Goal: Register for event/course

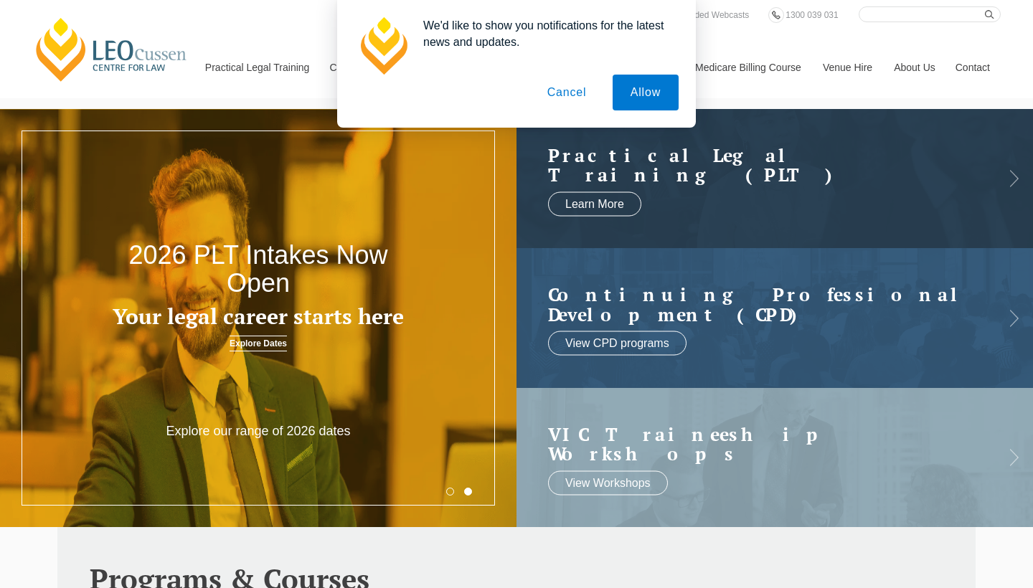
click at [567, 96] on button "Cancel" at bounding box center [567, 93] width 75 height 36
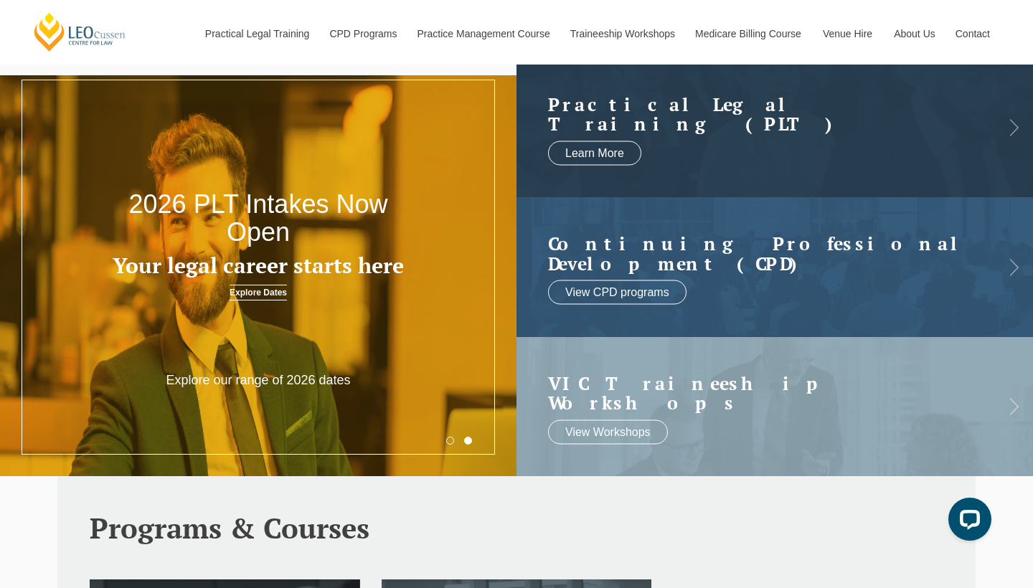
scroll to position [45, 0]
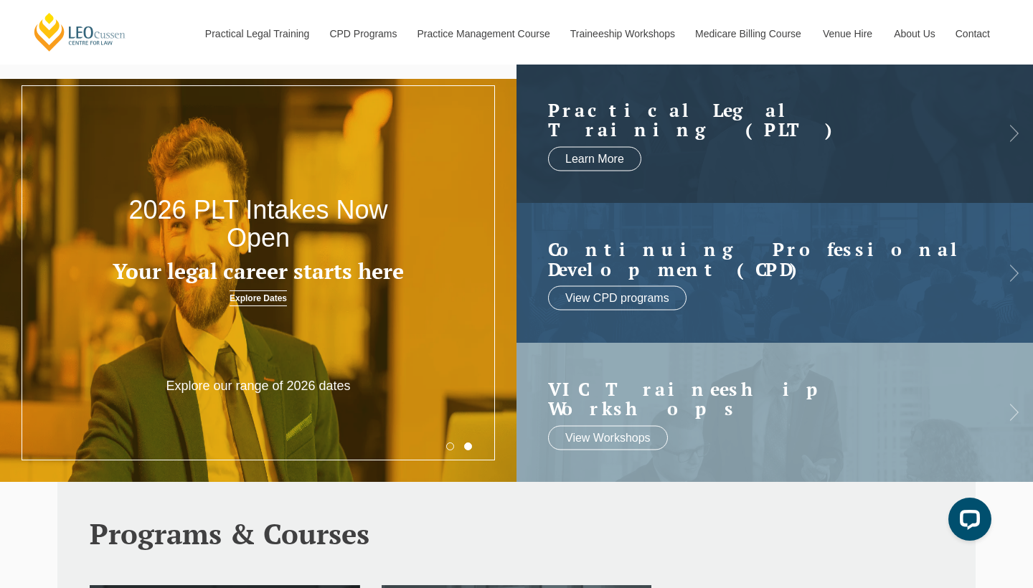
click at [299, 283] on h3 "Your legal career starts here" at bounding box center [258, 272] width 310 height 24
click at [253, 300] on link "Explore Dates" at bounding box center [258, 299] width 57 height 16
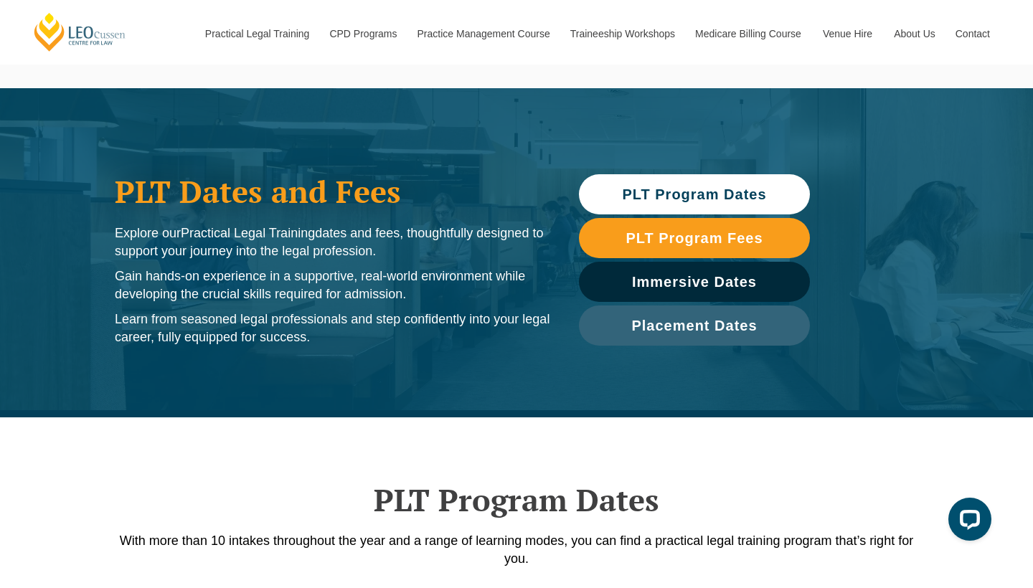
click at [620, 194] on span "PLT Program Dates" at bounding box center [694, 194] width 217 height 14
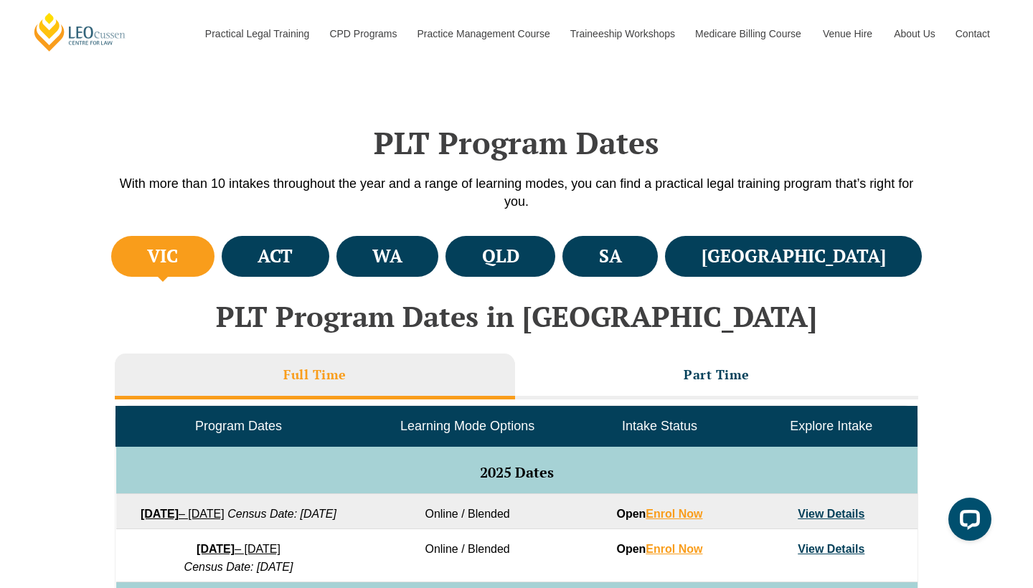
scroll to position [428, 0]
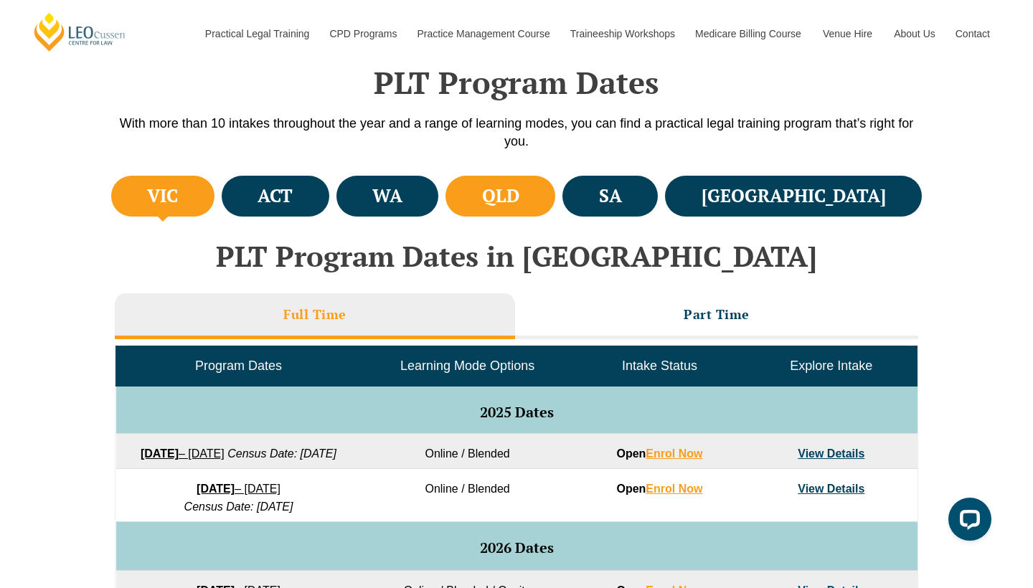
click at [555, 194] on li "QLD" at bounding box center [501, 196] width 110 height 41
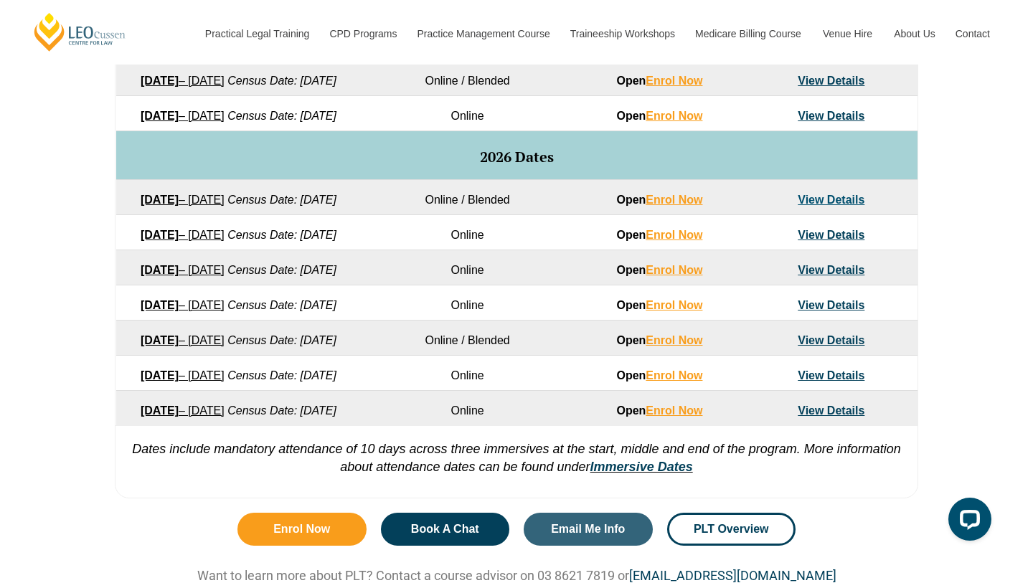
scroll to position [803, 0]
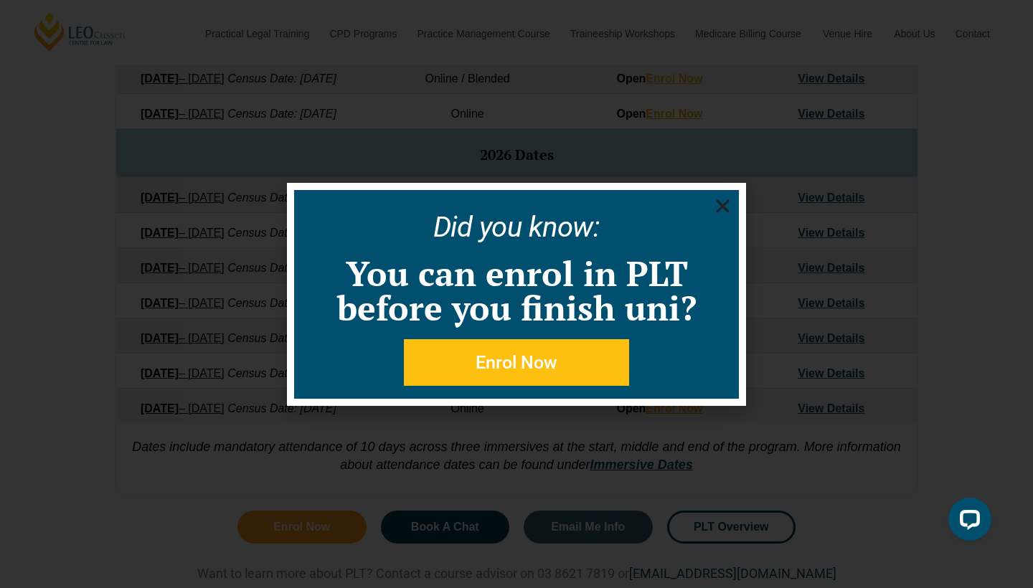
click at [722, 211] on icon "Close" at bounding box center [723, 206] width 18 height 18
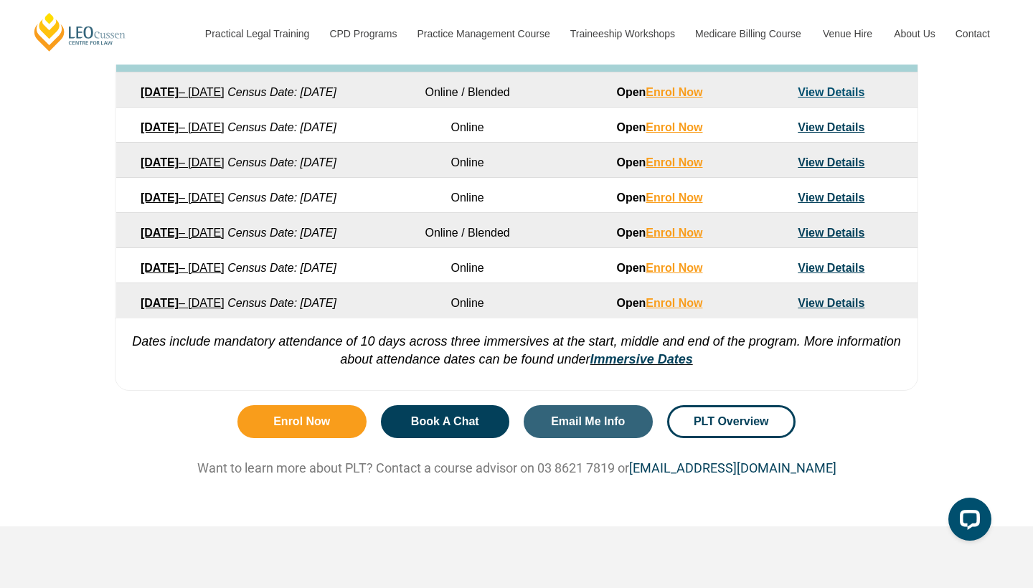
scroll to position [906, 0]
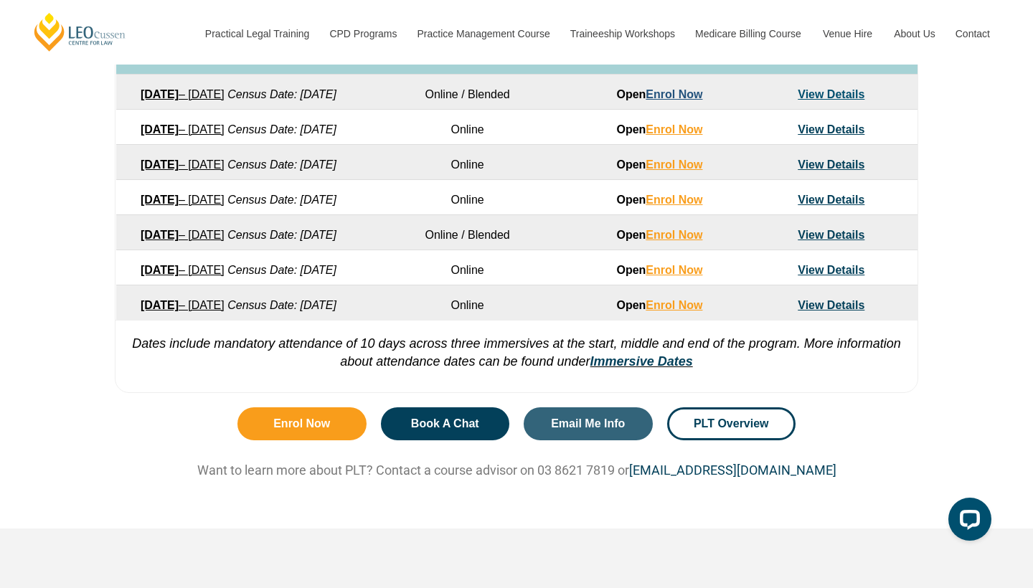
click at [682, 100] on link "Enrol Now" at bounding box center [674, 94] width 57 height 12
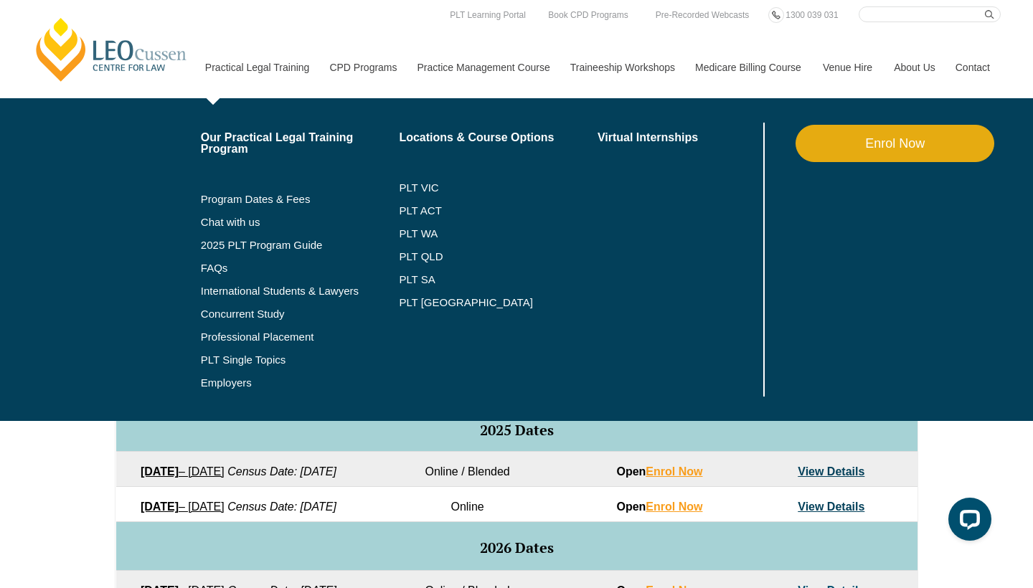
scroll to position [360, 0]
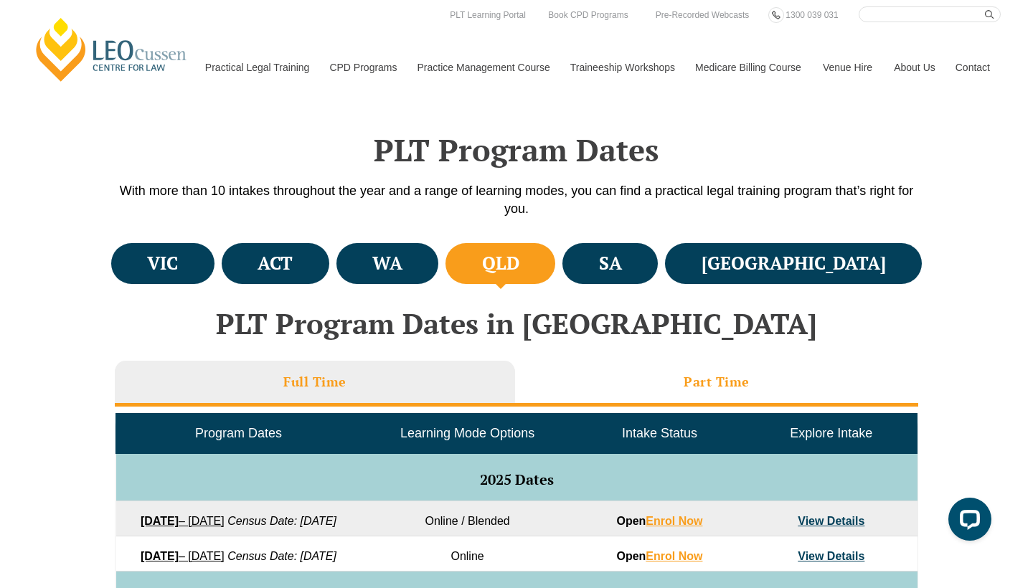
click at [643, 372] on li "Part Time" at bounding box center [716, 384] width 403 height 46
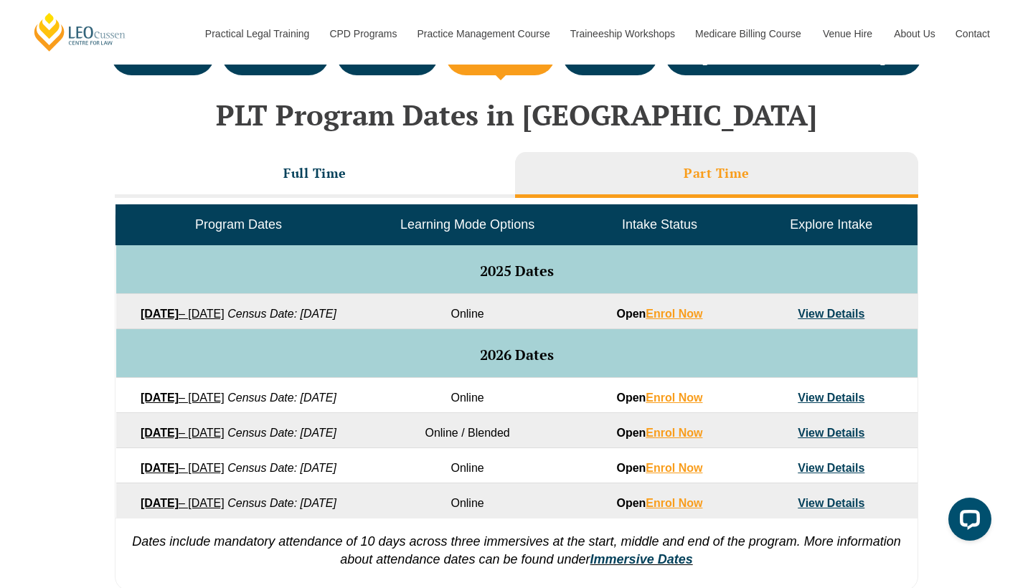
scroll to position [572, 0]
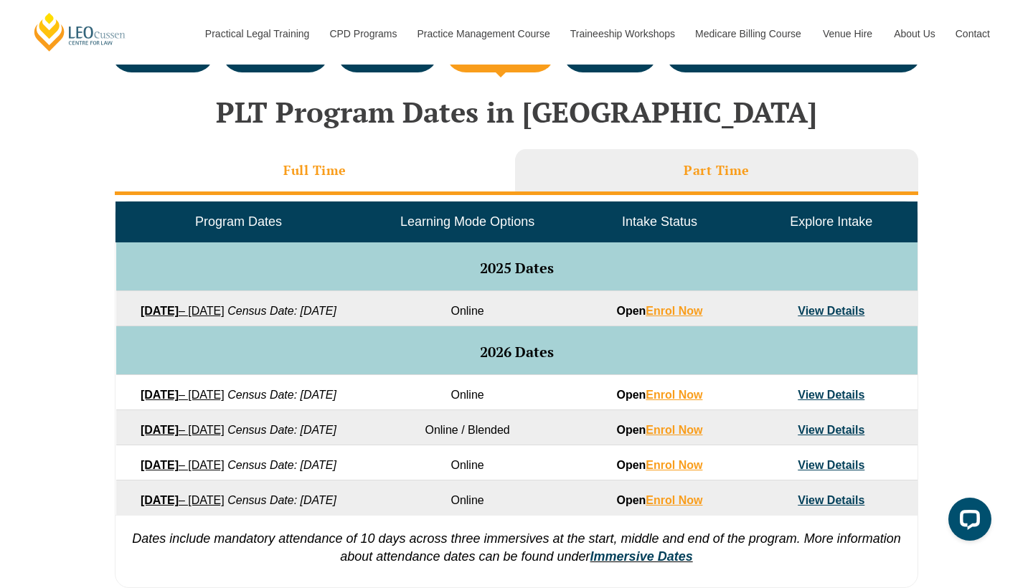
click at [333, 170] on h3 "Full Time" at bounding box center [314, 170] width 63 height 17
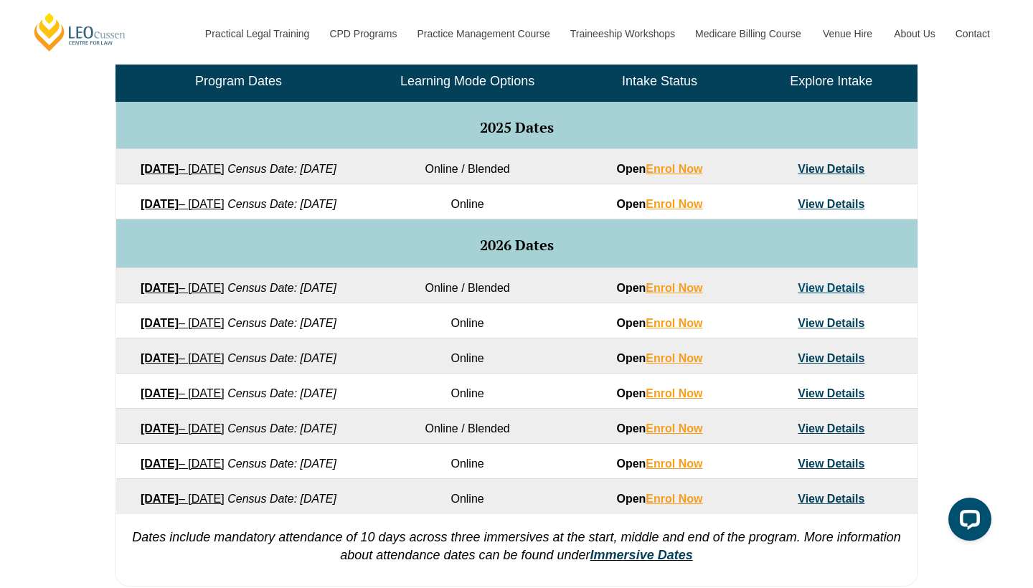
scroll to position [784, 0]
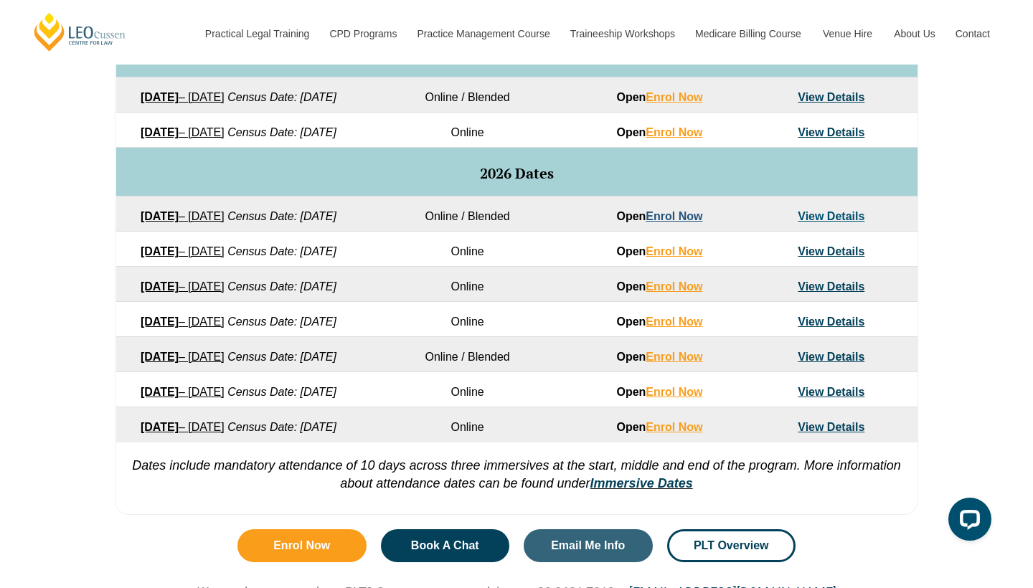
click at [661, 222] on link "Enrol Now" at bounding box center [674, 216] width 57 height 12
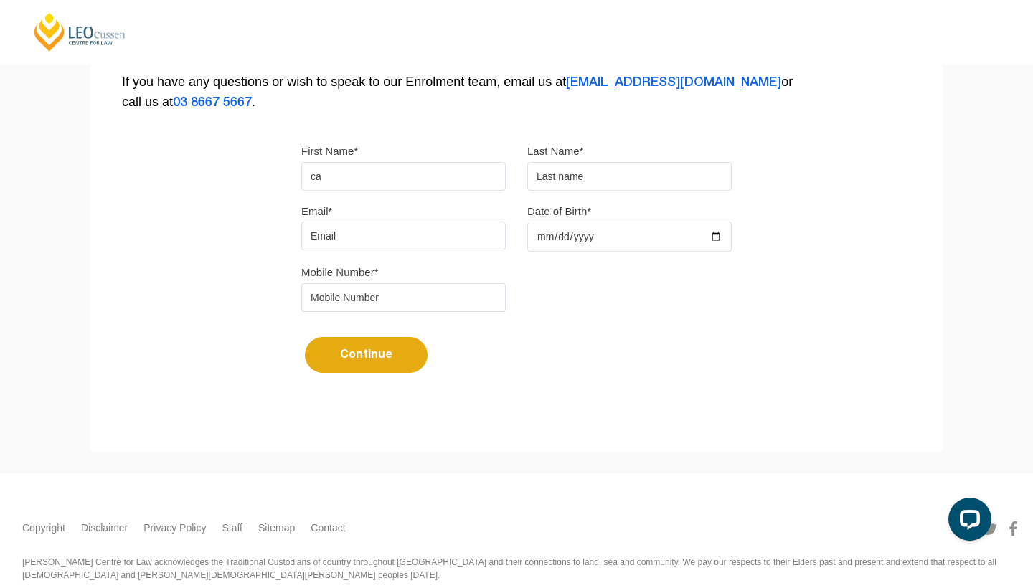
type input "c"
type input "Catherine"
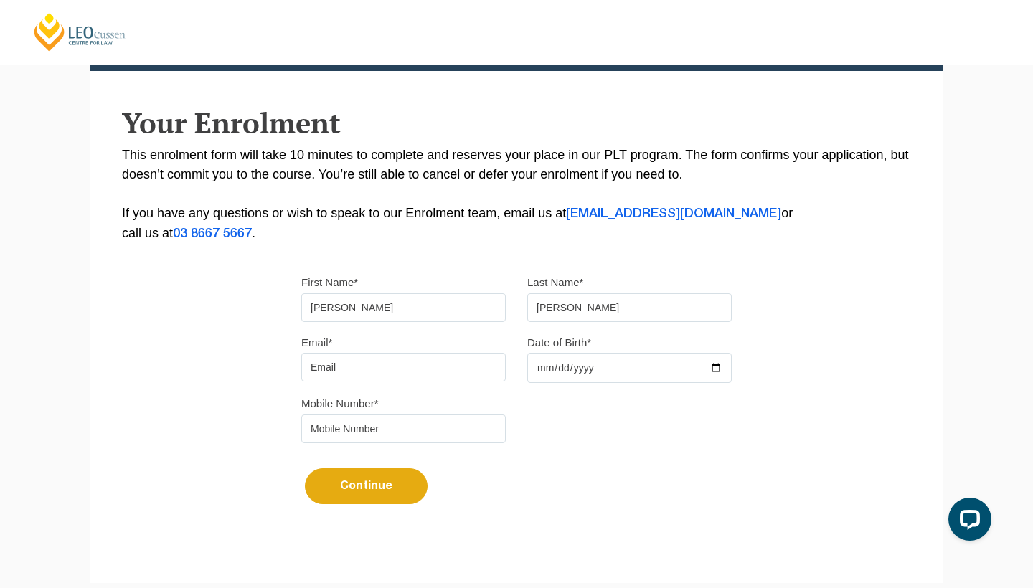
scroll to position [218, 0]
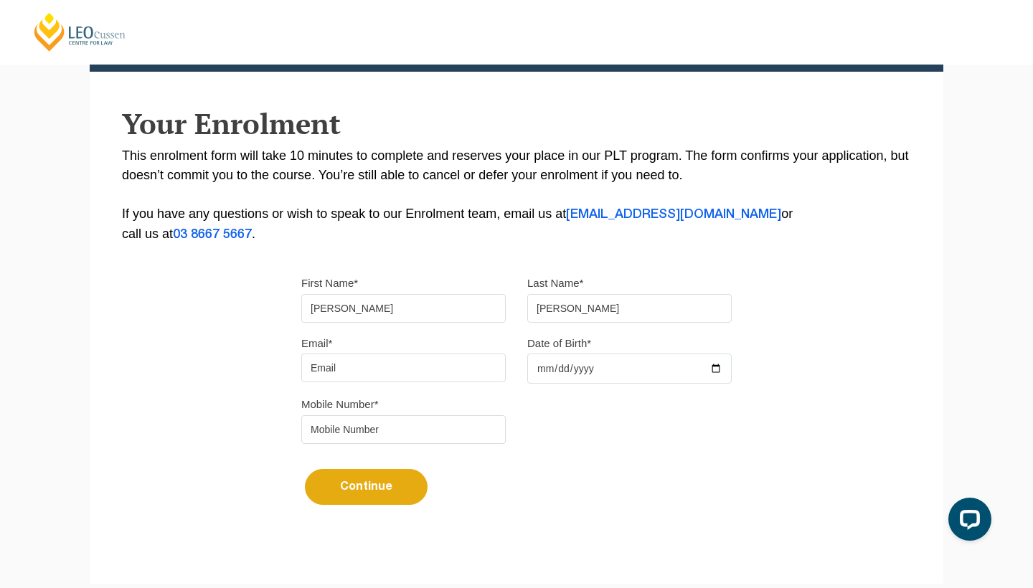
type input "[PERSON_NAME]"
type input "[EMAIL_ADDRESS][DOMAIN_NAME]"
click at [532, 371] on input "Date of Birth*" at bounding box center [629, 369] width 205 height 30
click at [550, 369] on input "Date of Birth*" at bounding box center [629, 369] width 205 height 30
type input "2002-12-03"
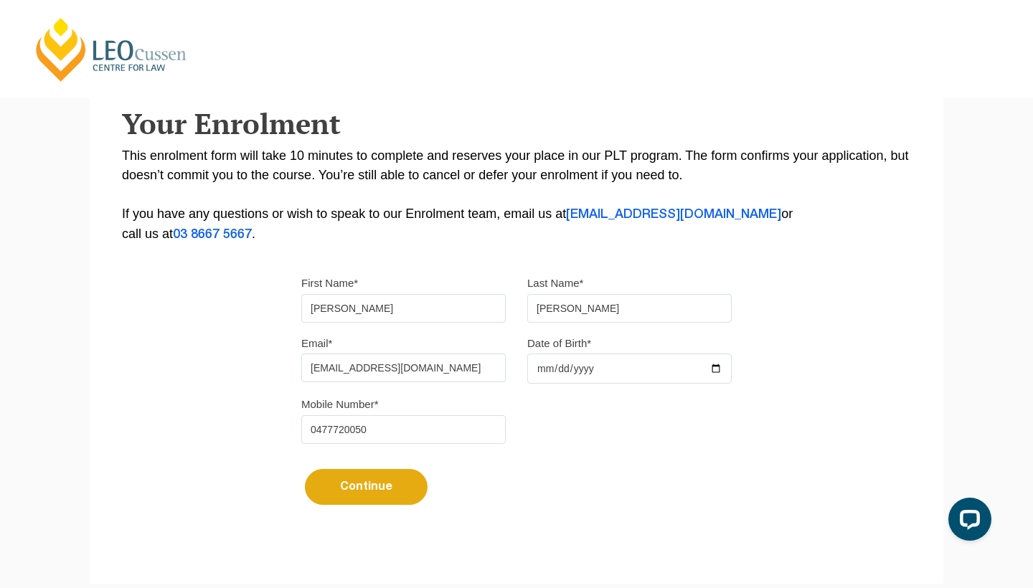
type input "0477720050"
click at [389, 492] on button "Continue" at bounding box center [366, 487] width 123 height 36
select select
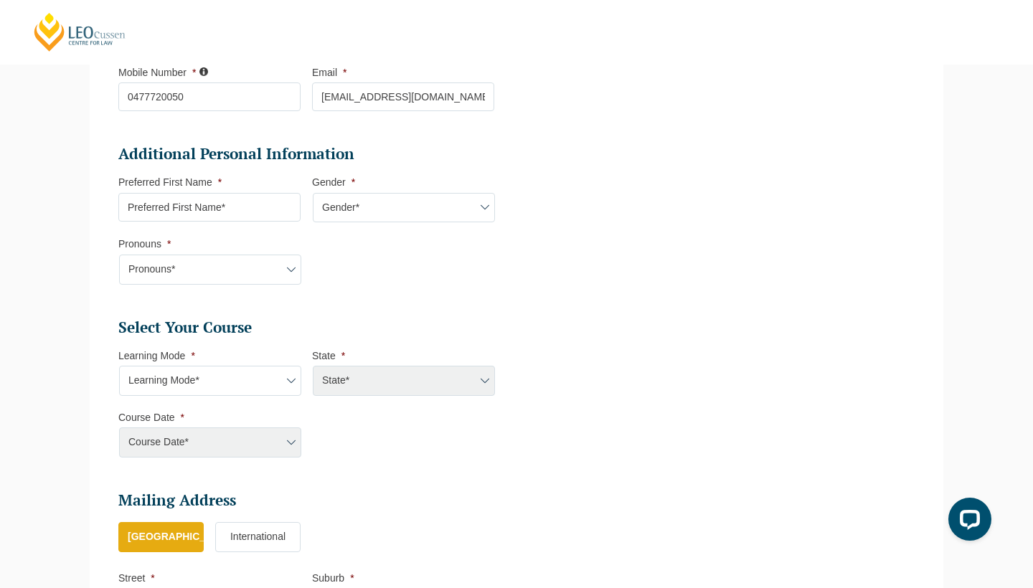
scroll to position [428, 0]
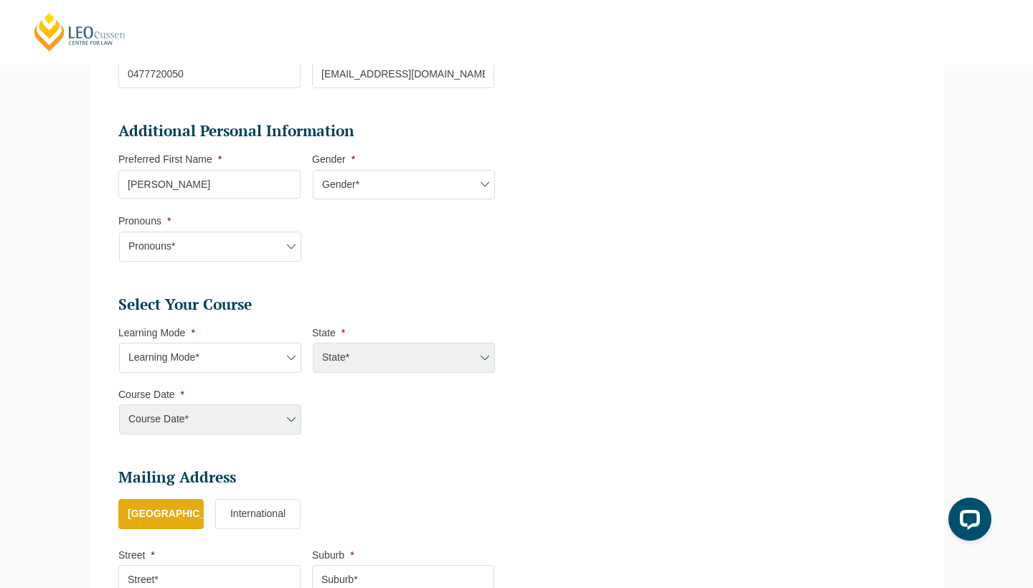
type input "[PERSON_NAME]"
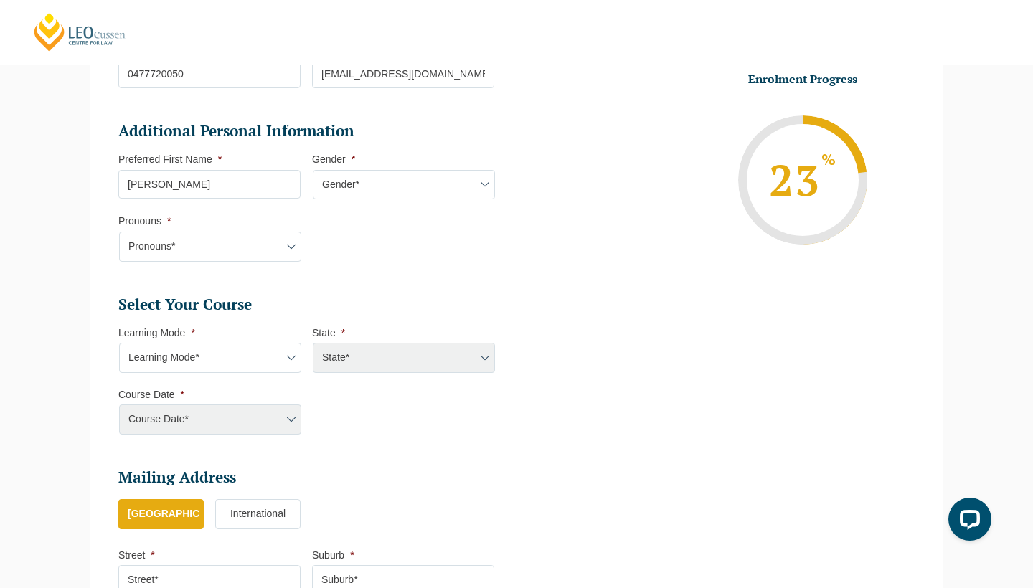
select select "[DEMOGRAPHIC_DATA]"
click at [69, 243] on div "Please note that your information is saved on our server as you enter it. Congr…" at bounding box center [516, 276] width 1033 height 1061
select select "She/Her/Hers"
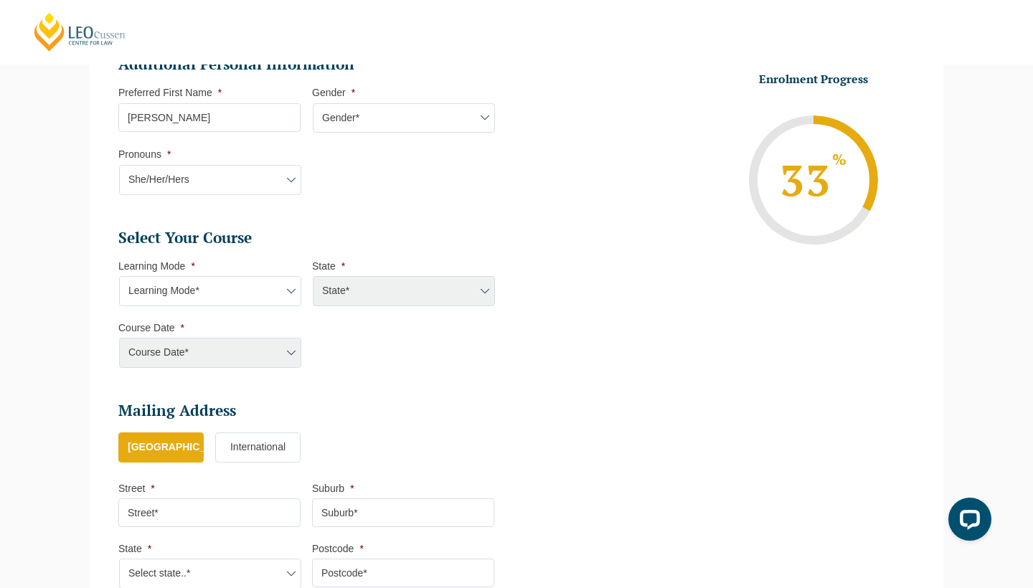
scroll to position [495, 0]
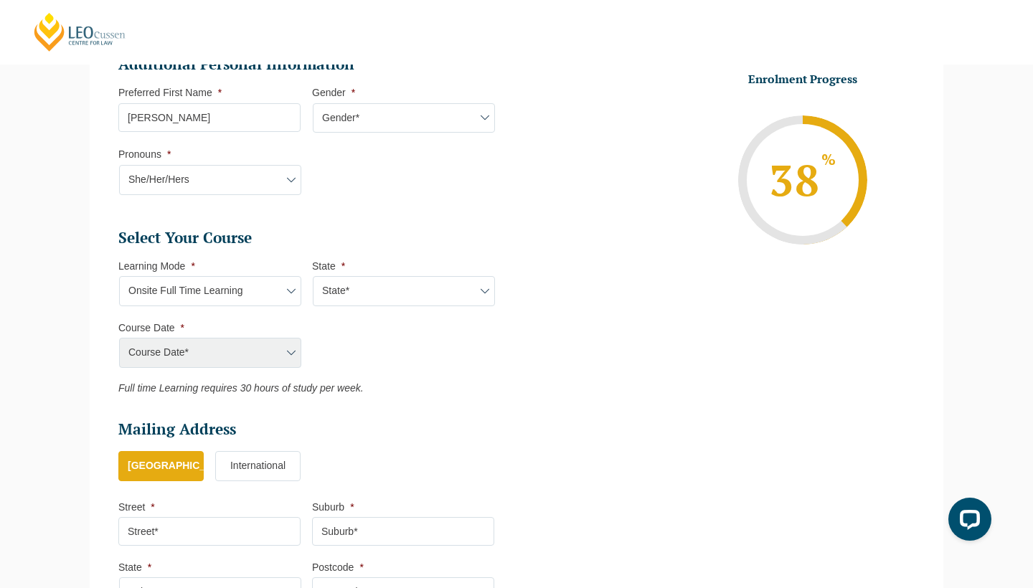
click at [241, 359] on div "Course Date* Maddocks 2024 December 2023 (04-12-2023 to 17-05-2024) May 2023 (2…" at bounding box center [209, 353] width 182 height 30
click at [250, 346] on div "Course Date* Maddocks 2024 December 2023 (04-12-2023 to 17-05-2024) May 2023 (2…" at bounding box center [209, 353] width 182 height 30
click at [295, 344] on div "Course Date* Maddocks 2024 December 2023 (04-12-2023 to 17-05-2024) May 2023 (2…" at bounding box center [209, 353] width 182 height 30
click at [285, 345] on div "Course Date* Maddocks 2024 December 2023 (04-12-2023 to 17-05-2024) May 2023 (2…" at bounding box center [209, 353] width 182 height 30
click at [288, 347] on div "Course Date* Maddocks 2024 December 2023 (04-12-2023 to 17-05-2024) May 2023 (2…" at bounding box center [209, 353] width 182 height 30
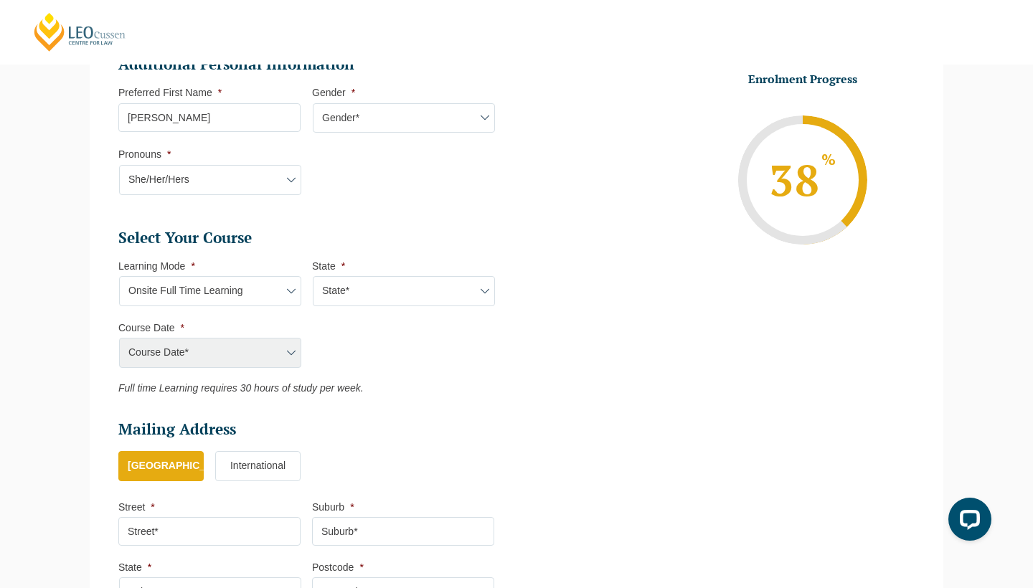
select select "Blended Full Time Learning"
click at [291, 350] on div "Course Date* Maddocks 2024 December 2023 (04-12-2023 to 17-05-2024) May 2023 (2…" at bounding box center [209, 353] width 182 height 30
select select "QLD"
select select "Onsite Full Time Learning"
select select
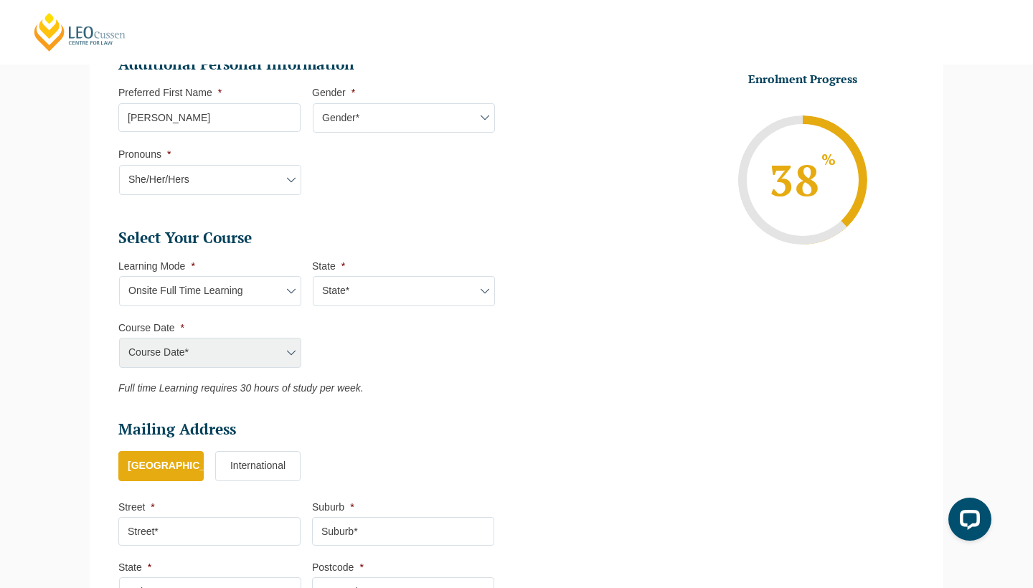
click at [288, 338] on div "Course Date* September 2025 (22-Sep-2025 to 20-Feb-2026) January 2026 (27-Jan-2…" at bounding box center [209, 353] width 182 height 30
click at [281, 365] on ul "Select Your Course This field is hidden when viewing the form Only for Flinder …" at bounding box center [311, 311] width 387 height 166
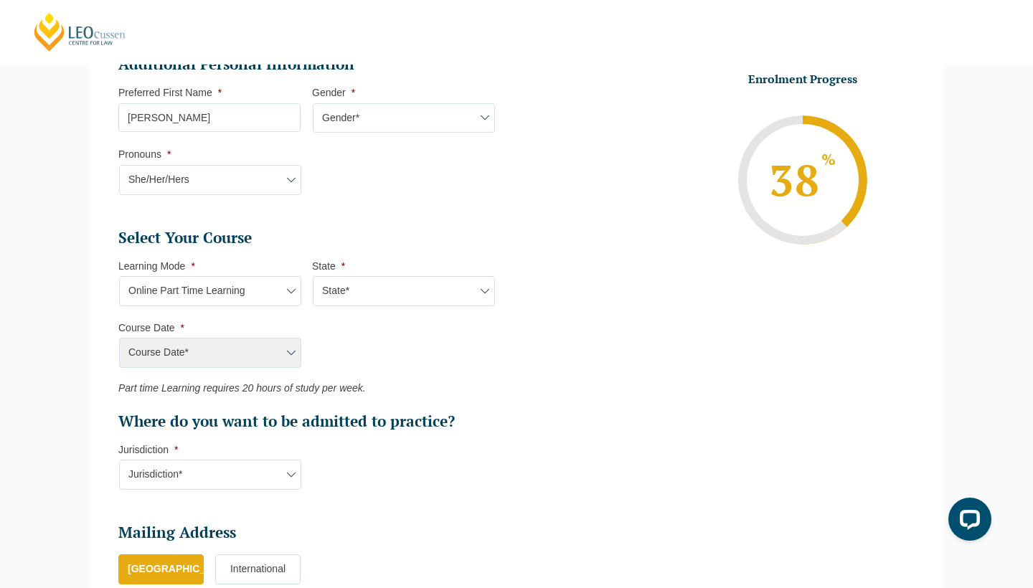
click at [281, 347] on div "Course Date* September 2025 (22-Sep-2025 to 20-Feb-2026) January 2026 (27-Jan-2…" at bounding box center [209, 353] width 182 height 30
select select "Online Full Time Learning"
select select "National ([GEOGRAPHIC_DATA]/[GEOGRAPHIC_DATA], [GEOGRAPHIC_DATA], [GEOGRAPHIC_D…"
select select "Blended Full Time Learning"
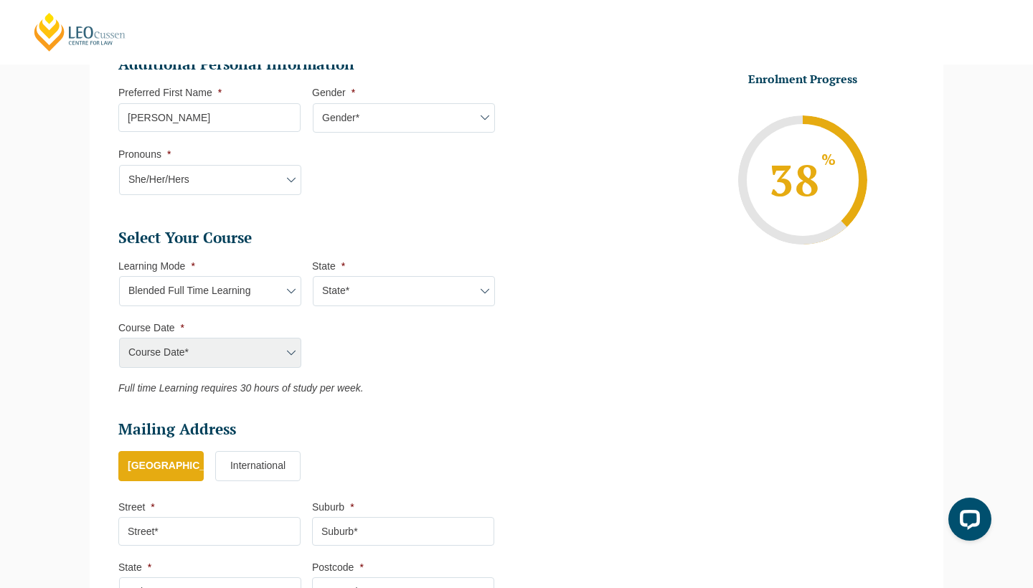
select select "QLD"
select select "Online Full Time Learning"
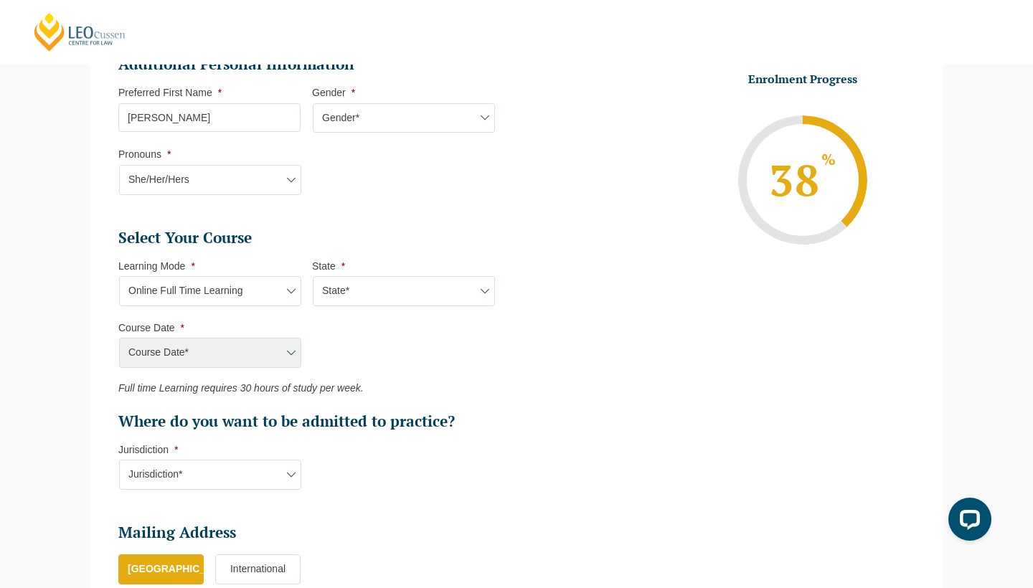
select select "National ([GEOGRAPHIC_DATA]/[GEOGRAPHIC_DATA], [GEOGRAPHIC_DATA], [GEOGRAPHIC_D…"
select select "Blended Full Time Learning"
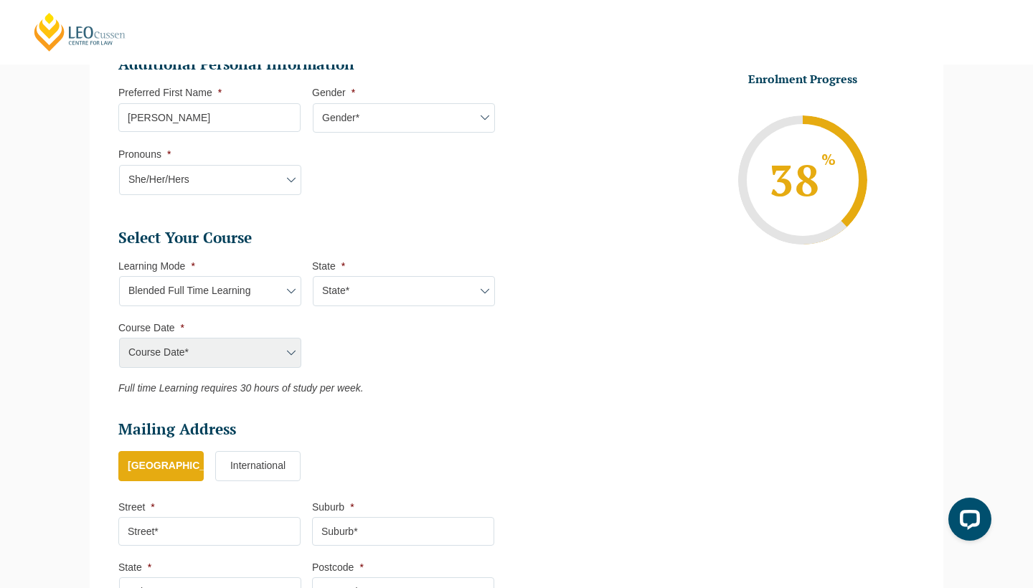
select select "QLD"
select select "[DATE] ([DATE] to [DATE])"
type input "Intake [DATE] FT"
type input "Practical Legal Training (QLD)"
select select "QLD PLT (JAN) 2026 Full Time Blended"
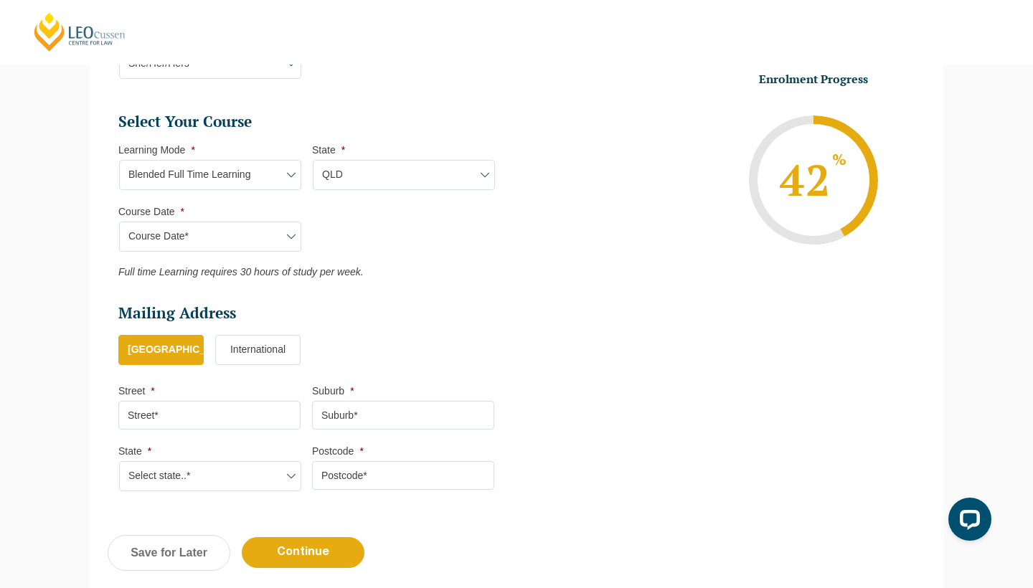
scroll to position [612, 0]
type input "[PERSON_NAME][GEOGRAPHIC_DATA]"
click at [352, 410] on input "Suburb *" at bounding box center [403, 414] width 182 height 29
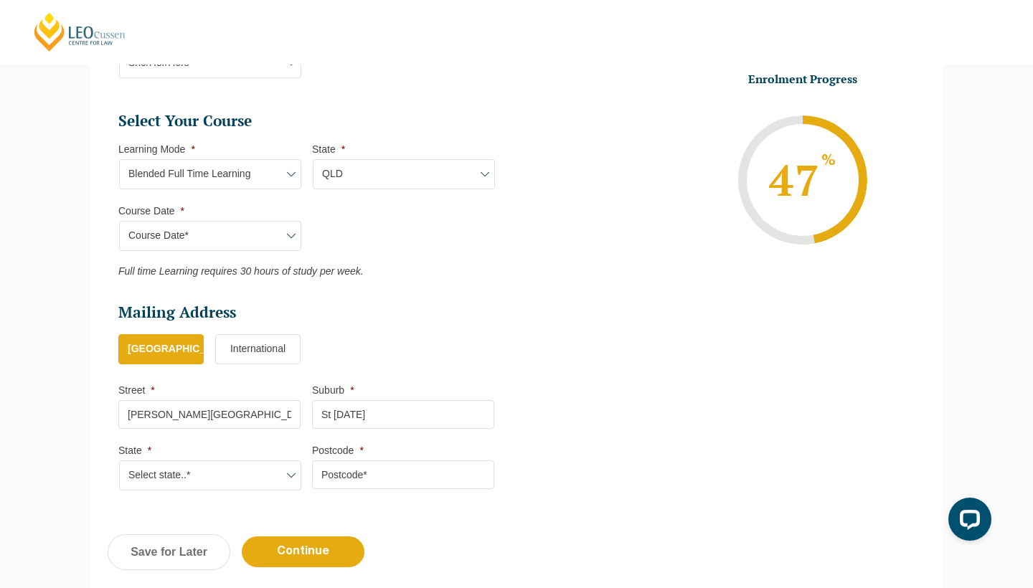
type input "St [DATE]"
select select "QLD"
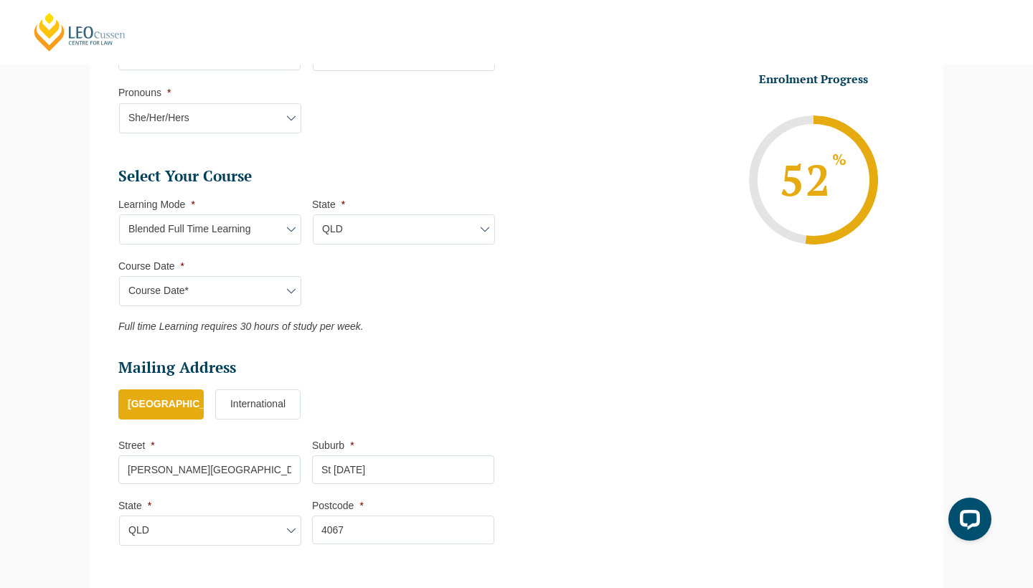
scroll to position [520, 0]
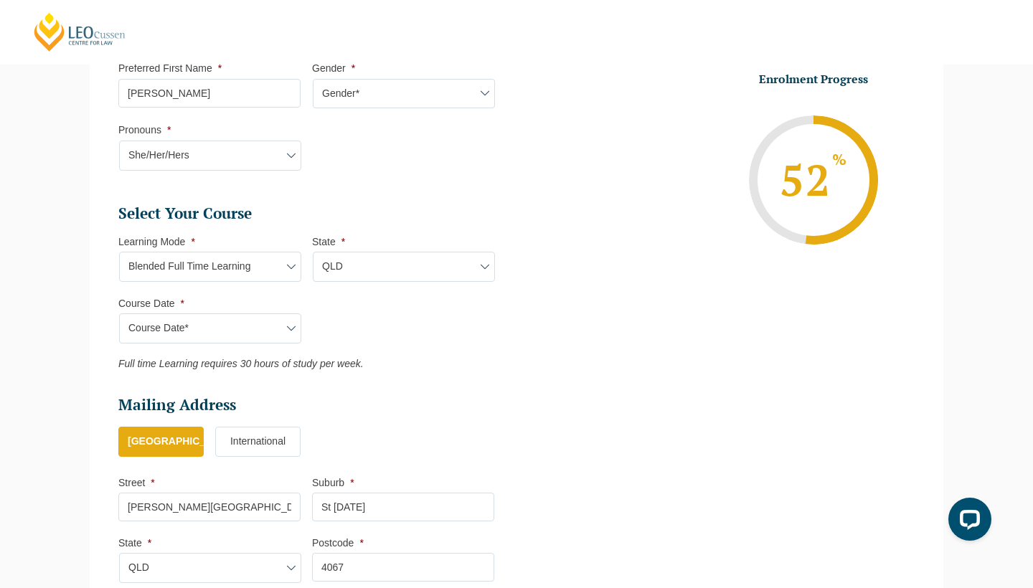
type input "4067"
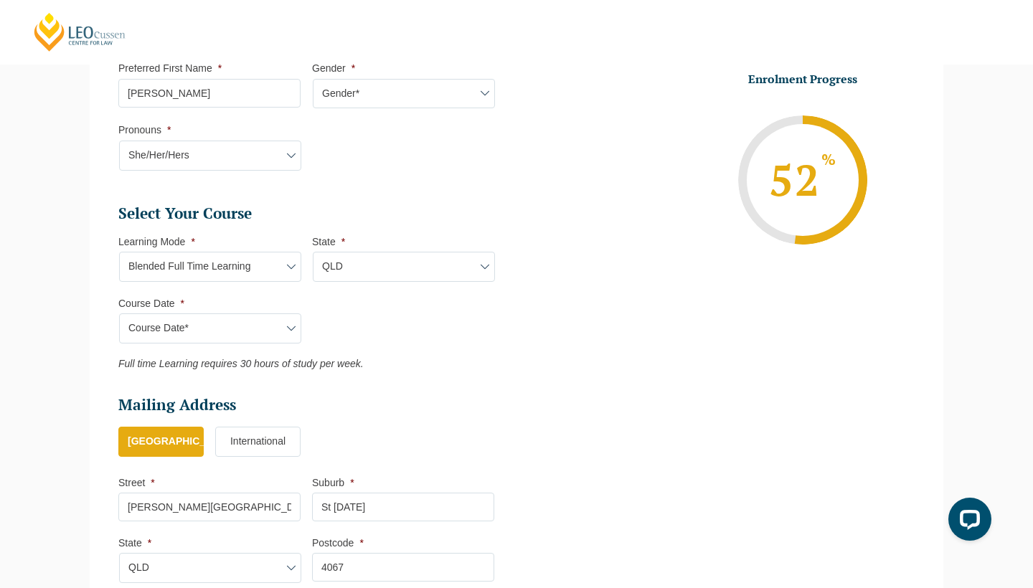
select select "Blended Part Time Learning"
select select
select select "QLD"
select select "Blended Full Time Learning"
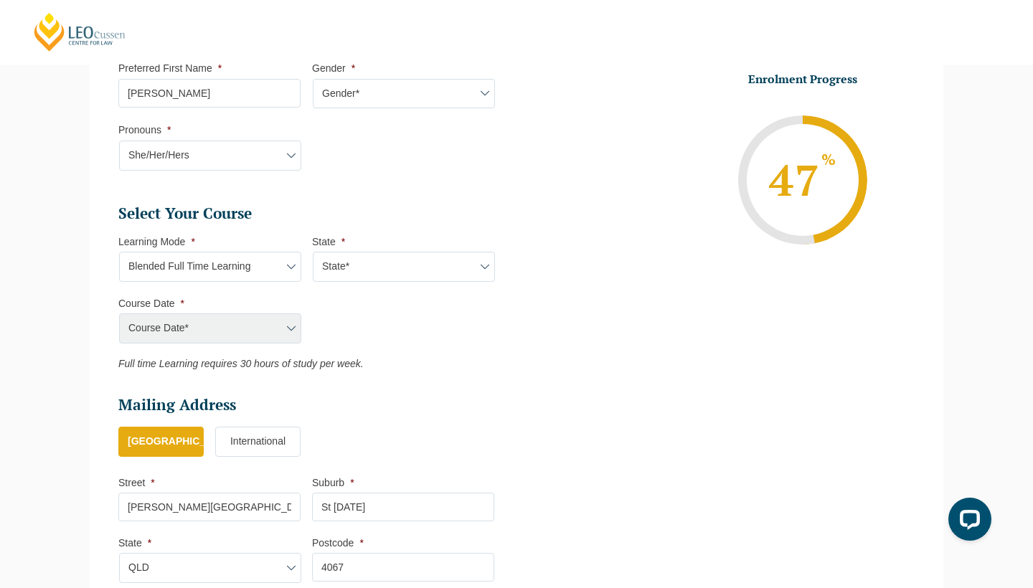
select select "QLD"
select select "[DATE] ([DATE] to [DATE])"
type input "Intake [DATE] FT"
type input "Practical Legal Training (QLD)"
select select "QLD PLT (JAN) 2026 Full Time Blended"
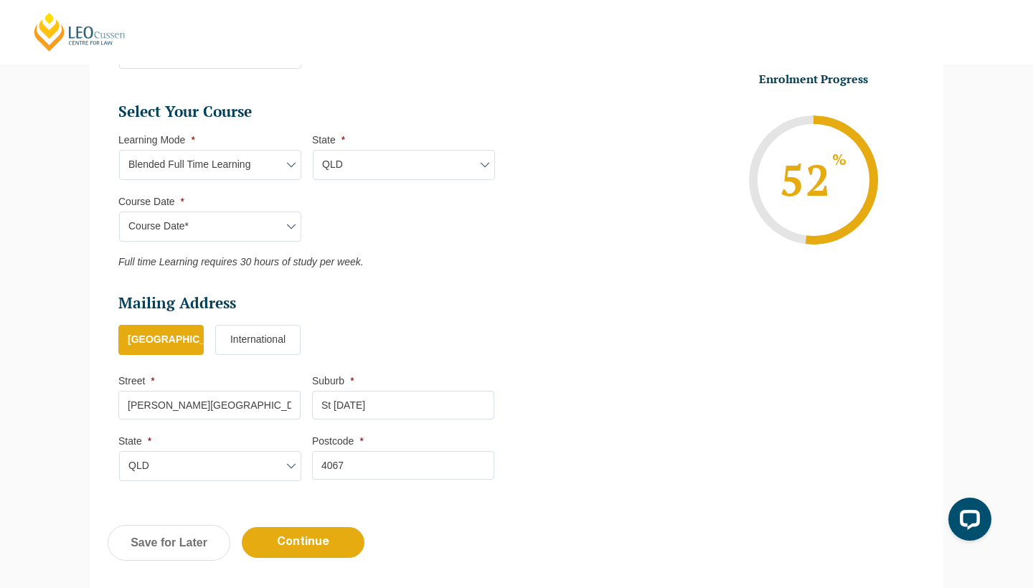
scroll to position [629, 0]
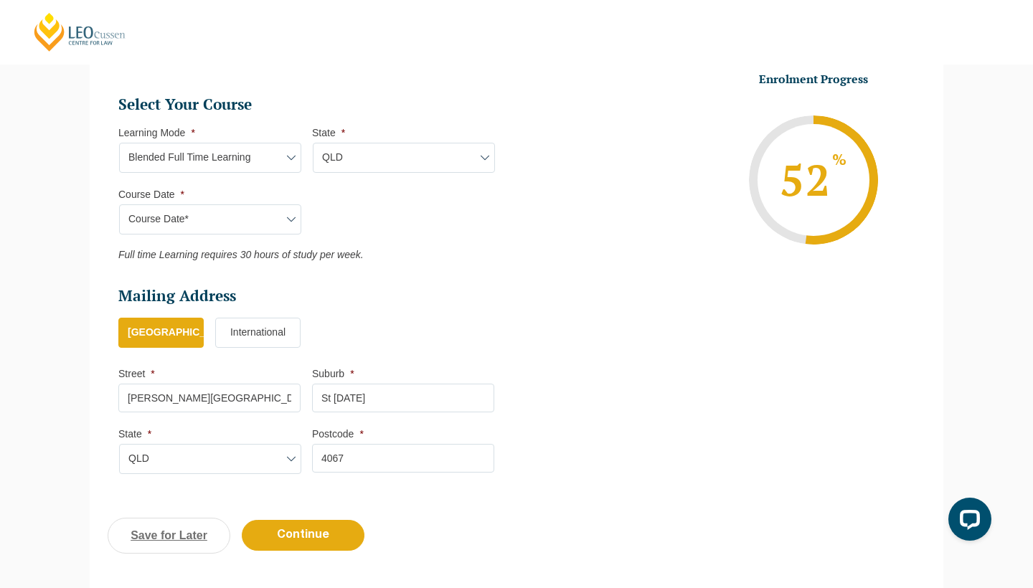
click at [207, 523] on link "Save for Later" at bounding box center [169, 536] width 123 height 36
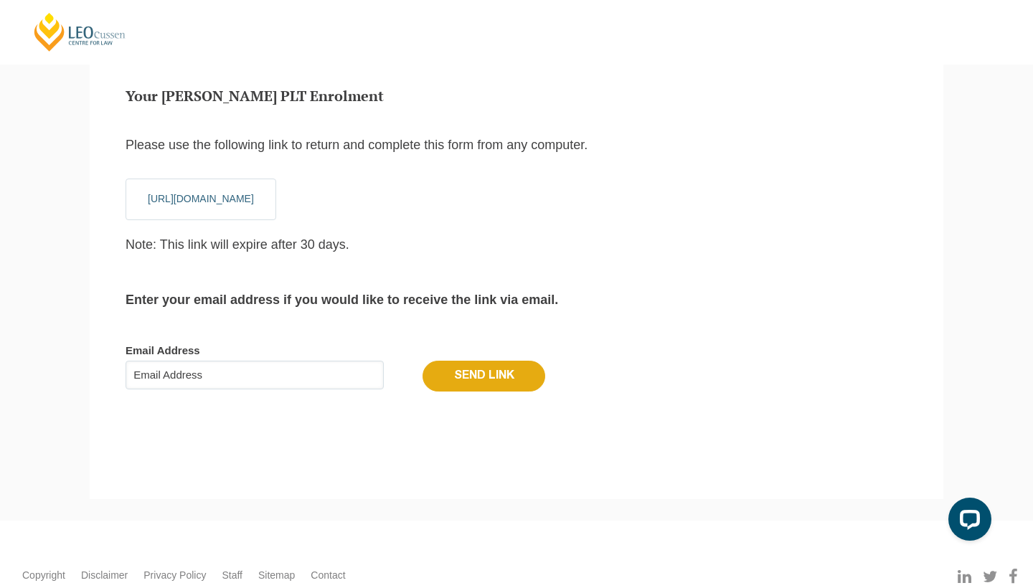
scroll to position [48, 0]
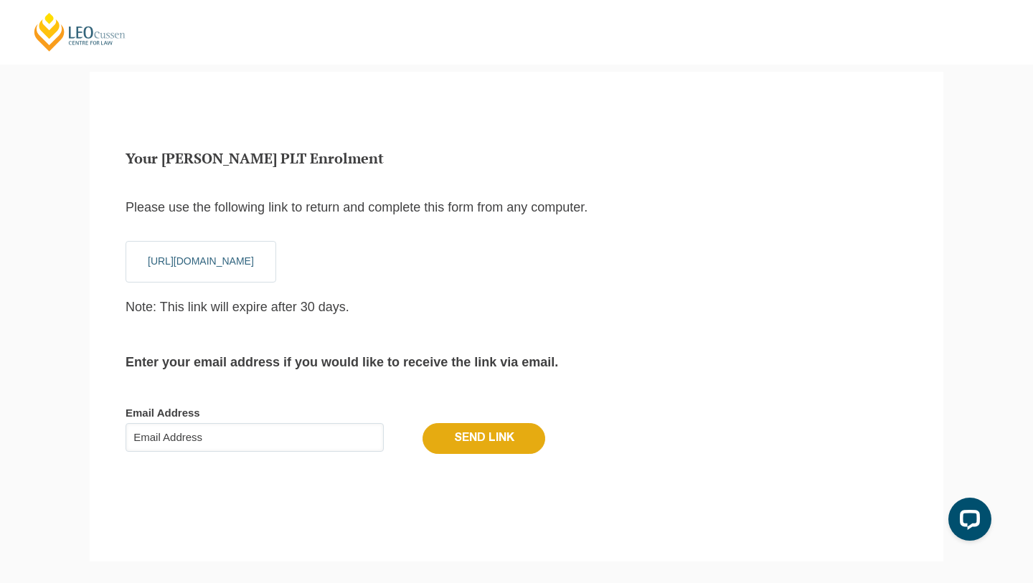
click at [253, 432] on input "Email Address" at bounding box center [255, 437] width 258 height 29
type input "[EMAIL_ADDRESS][DOMAIN_NAME]"
click at [504, 437] on input "Send Link" at bounding box center [484, 438] width 123 height 30
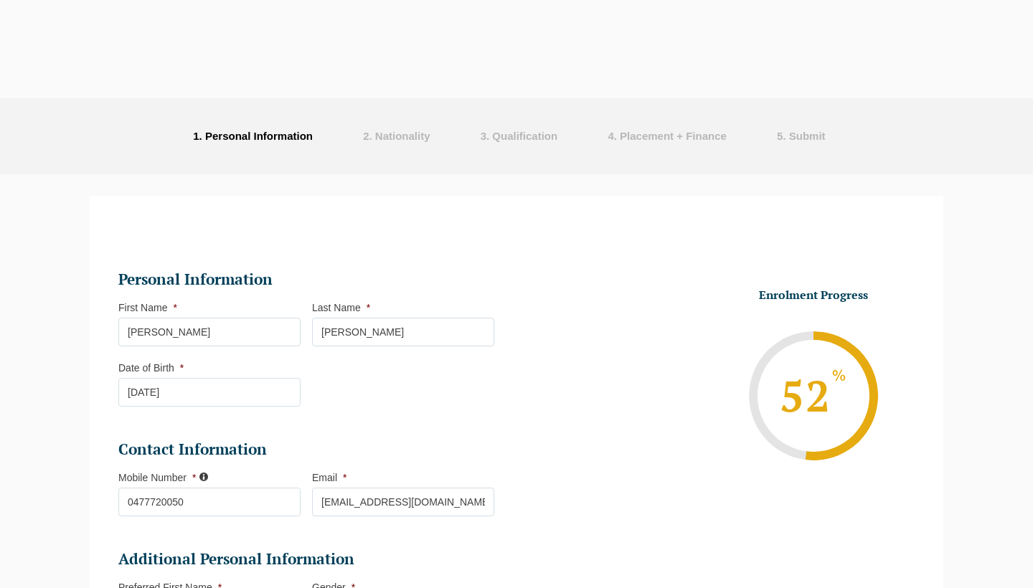
select select "Blended Full Time Learning"
select select "QLD"
select select
select select "[DATE] ([DATE] to [DATE])"
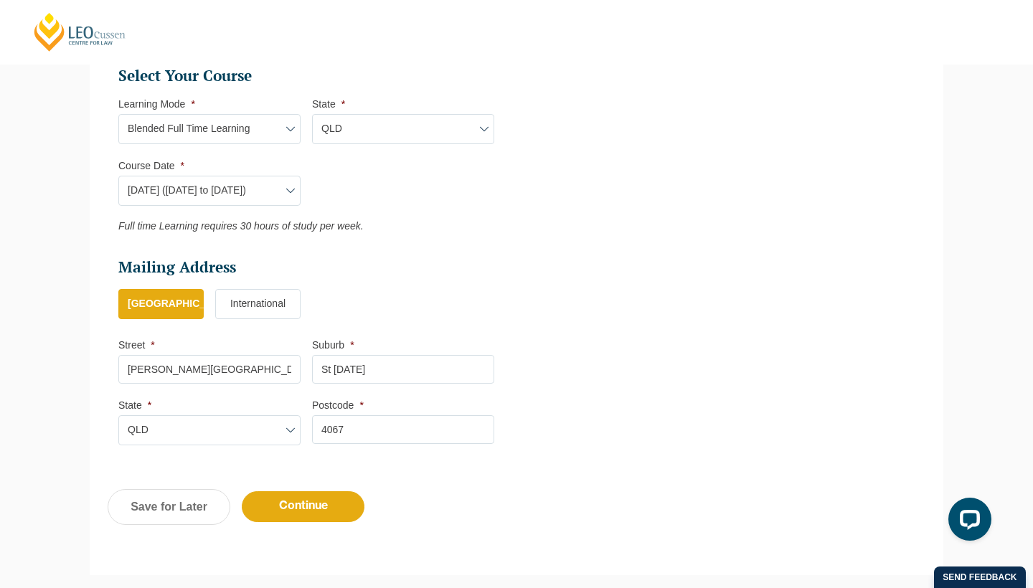
scroll to position [667, 0]
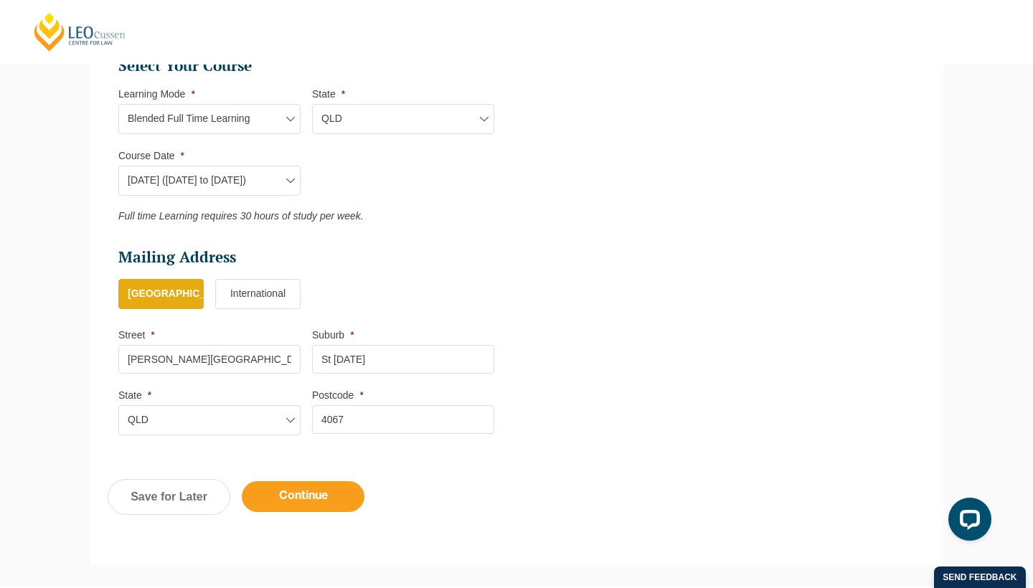
click at [279, 495] on input "Continue" at bounding box center [303, 496] width 123 height 31
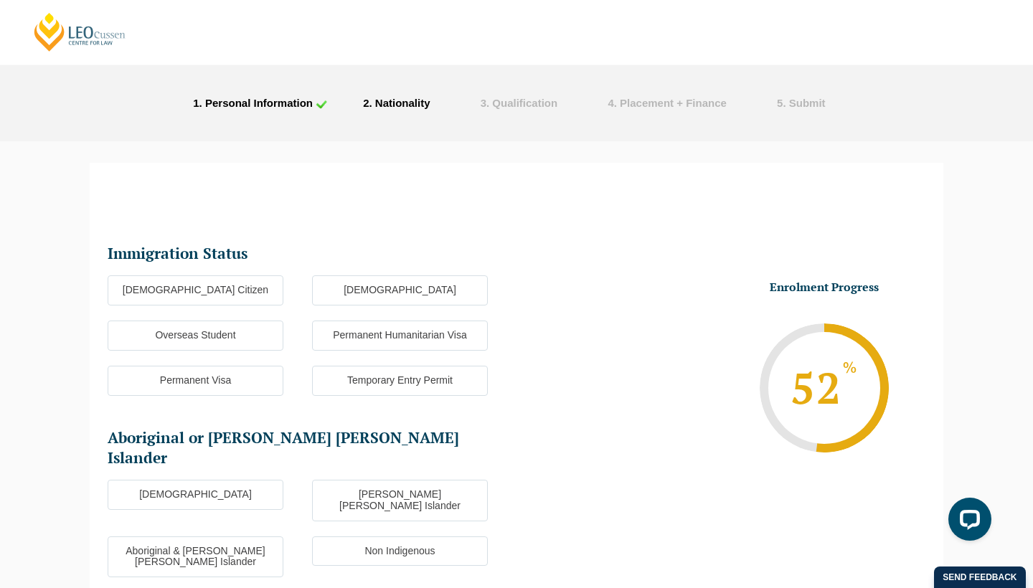
scroll to position [34, 0]
click at [230, 296] on label "[DEMOGRAPHIC_DATA] Citizen" at bounding box center [196, 290] width 176 height 30
click at [0, 0] on input "[DEMOGRAPHIC_DATA] Citizen" at bounding box center [0, 0] width 0 height 0
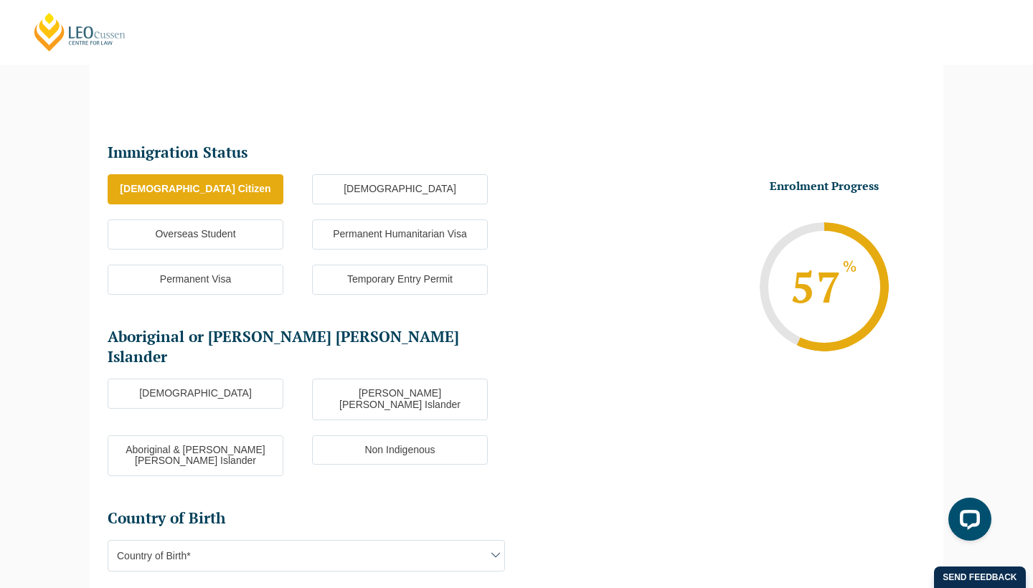
scroll to position [199, 0]
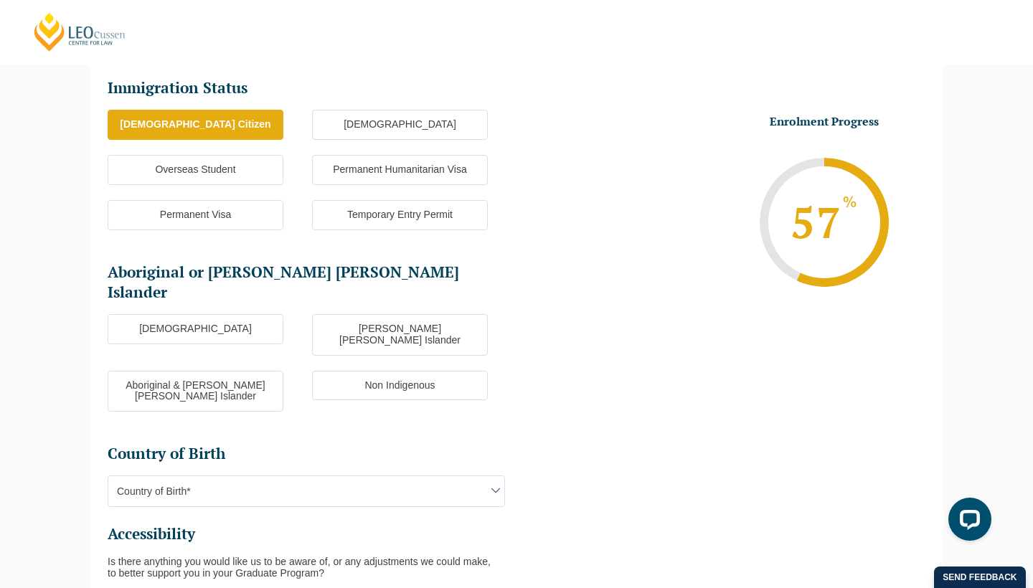
click at [355, 371] on label "Non Indigenous" at bounding box center [400, 386] width 176 height 30
click at [0, 0] on input "Non Indigenous" at bounding box center [0, 0] width 0 height 0
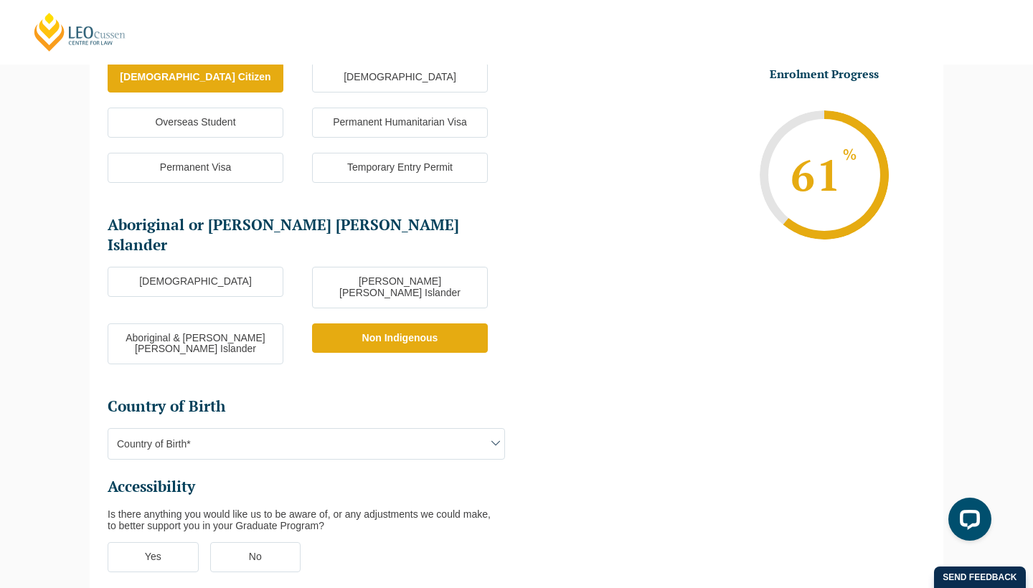
scroll to position [250, 0]
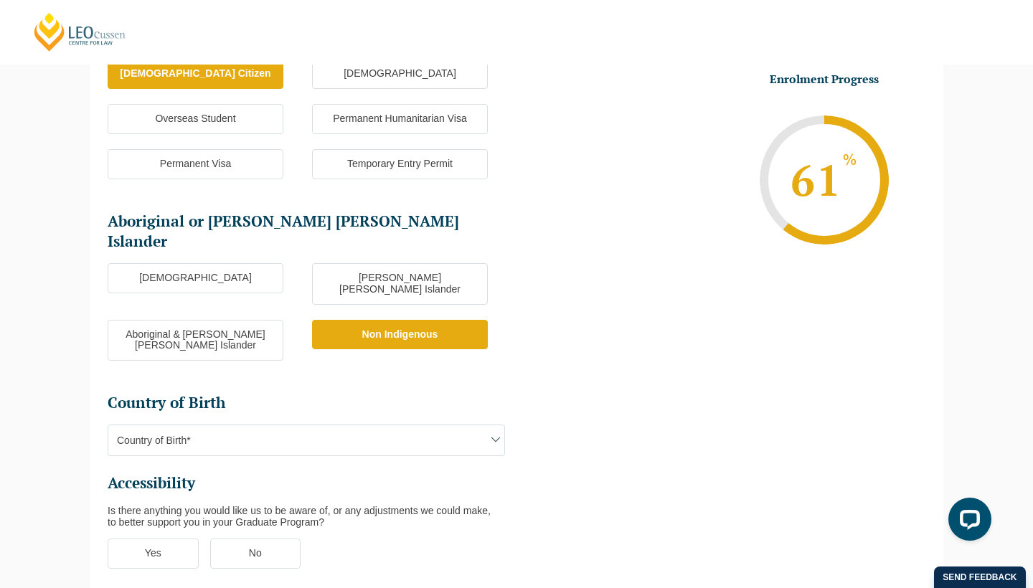
click at [314, 426] on span "Country of Birth*" at bounding box center [306, 441] width 396 height 30
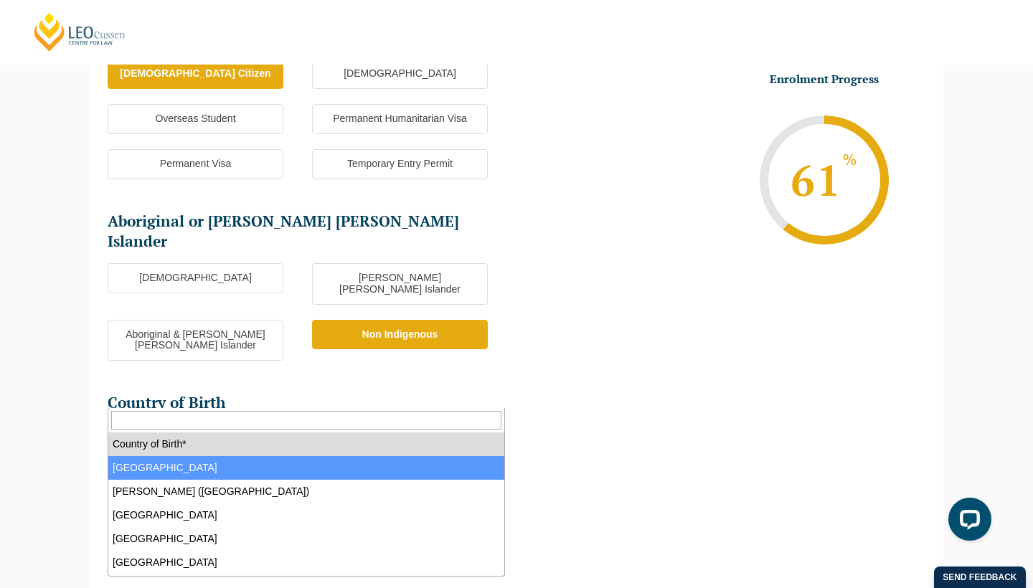
select select "Australia 1101"
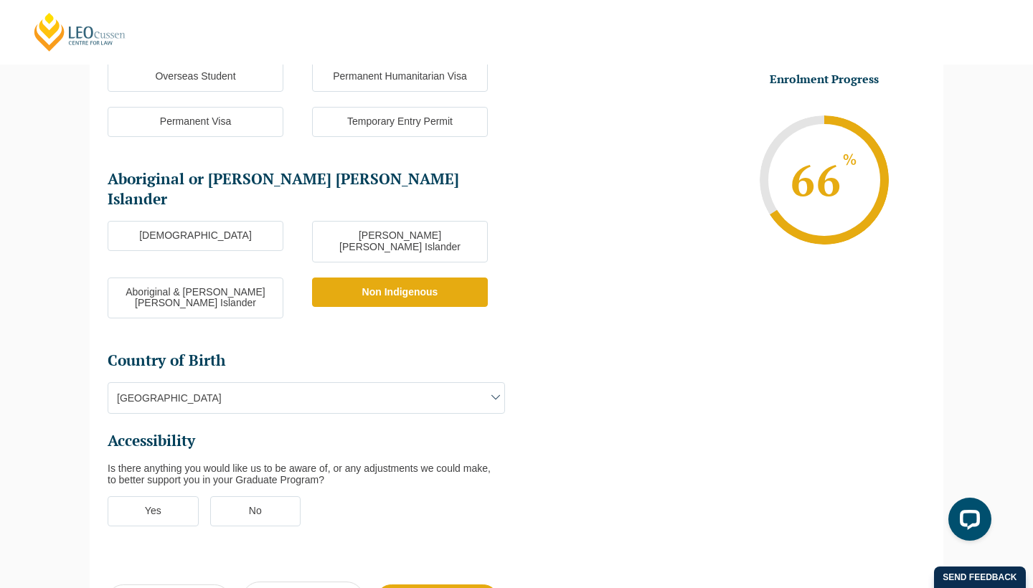
scroll to position [300, 0]
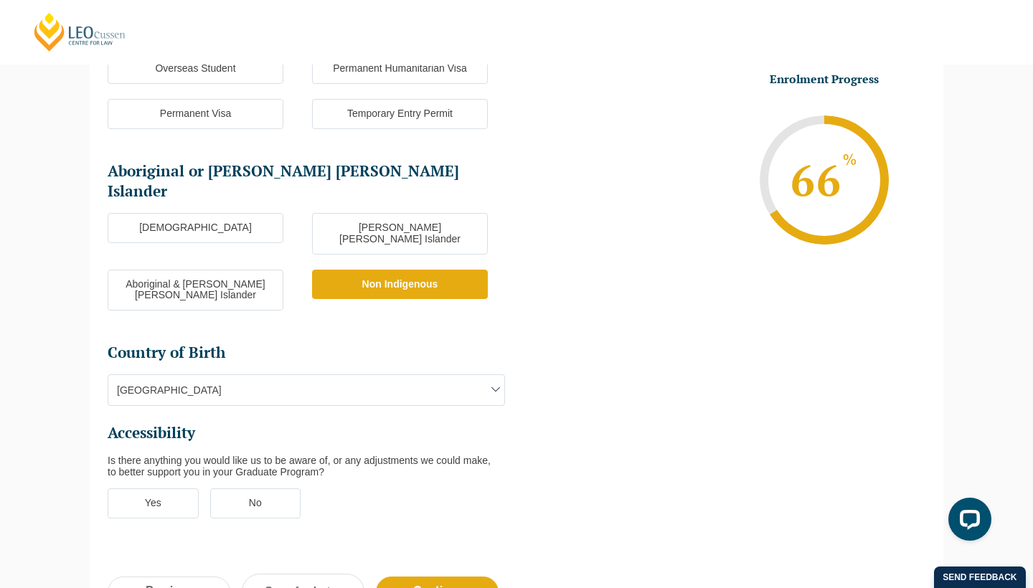
click at [235, 489] on label "No" at bounding box center [255, 504] width 91 height 30
click at [0, 0] on input "No" at bounding box center [0, 0] width 0 height 0
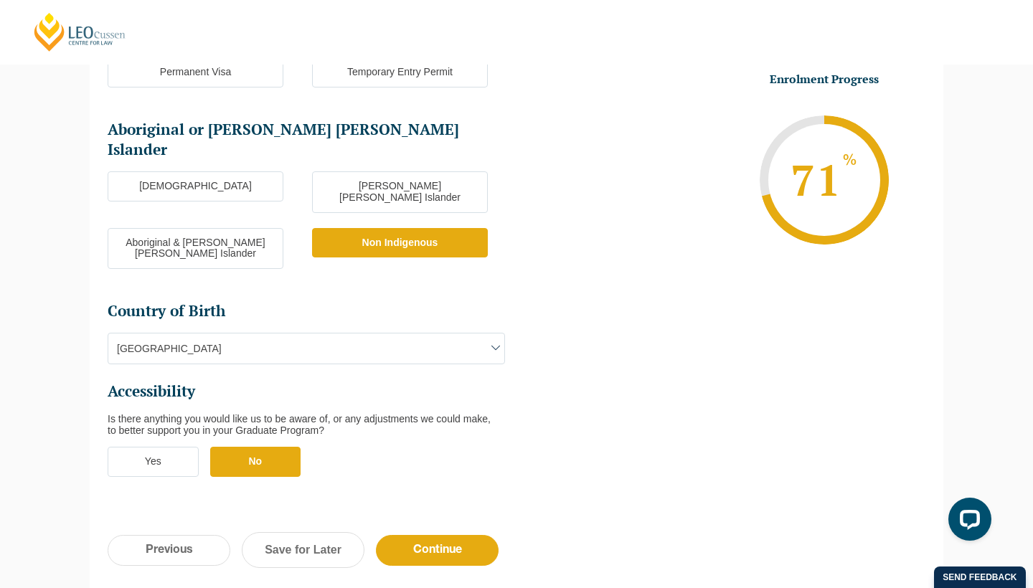
scroll to position [360, 0]
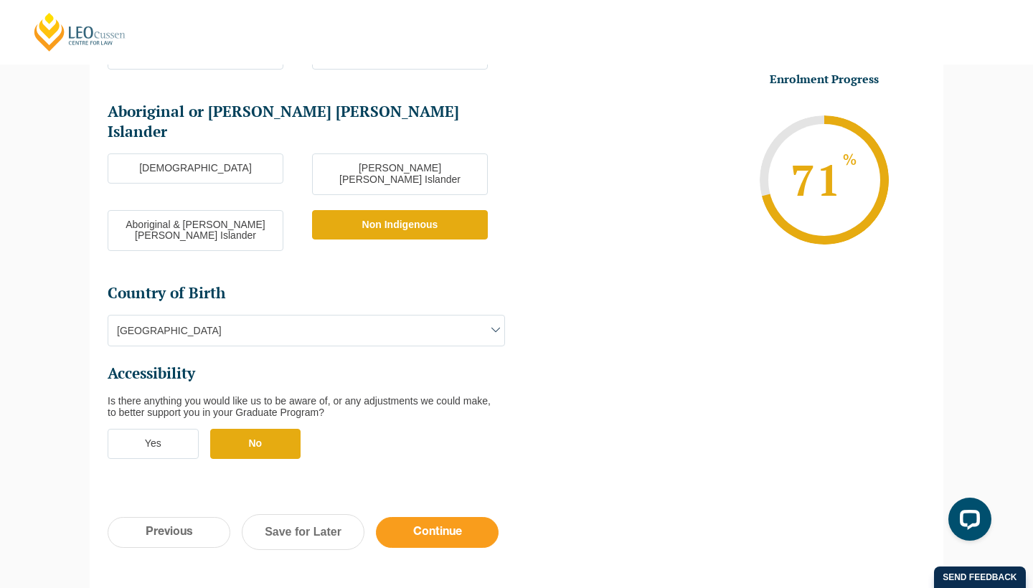
click at [410, 517] on input "Continue" at bounding box center [437, 532] width 123 height 31
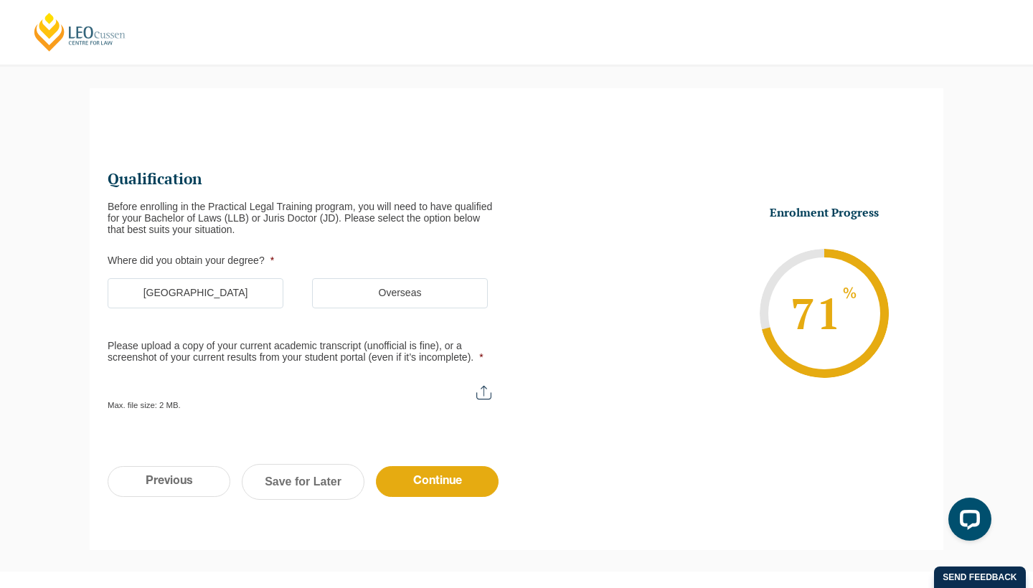
scroll to position [108, 0]
click at [225, 299] on label "[GEOGRAPHIC_DATA]" at bounding box center [196, 293] width 176 height 30
click at [0, 0] on input "[GEOGRAPHIC_DATA]" at bounding box center [0, 0] width 0 height 0
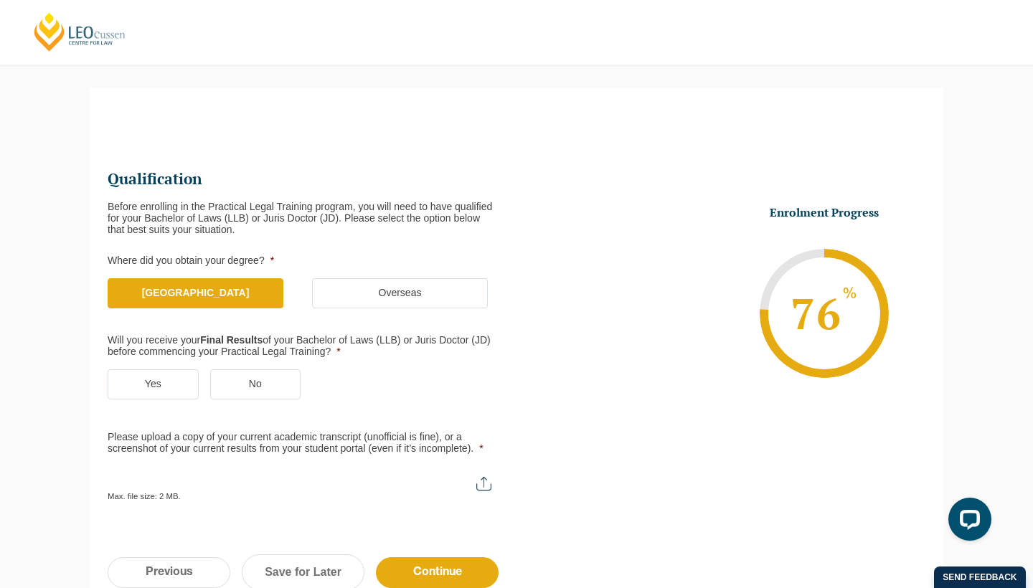
click at [182, 385] on label "Yes" at bounding box center [153, 385] width 91 height 30
click at [0, 0] on input "Yes" at bounding box center [0, 0] width 0 height 0
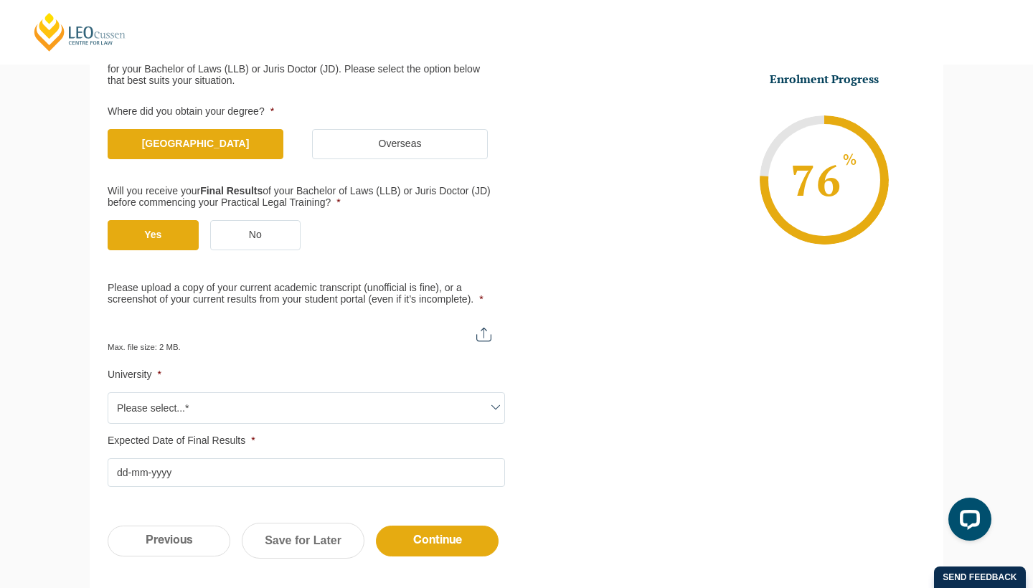
scroll to position [265, 0]
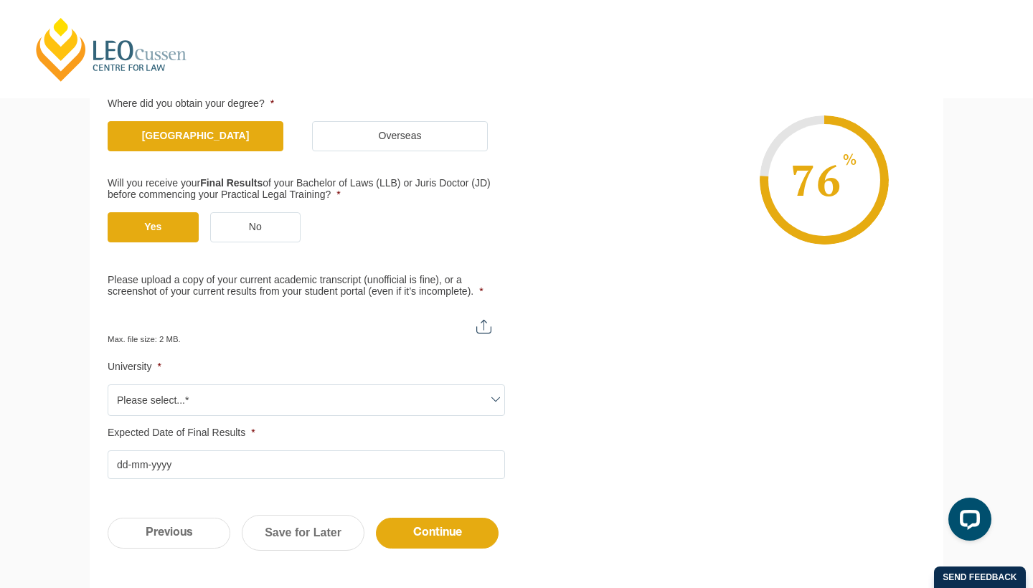
click at [244, 322] on input "Please upload a copy of your current academic transcript (unofficial is fine), …" at bounding box center [307, 321] width 398 height 24
type input "C:\fakepath\S4696875_UNOFFICIAL_TRANSCRIPT_010642754.pdf"
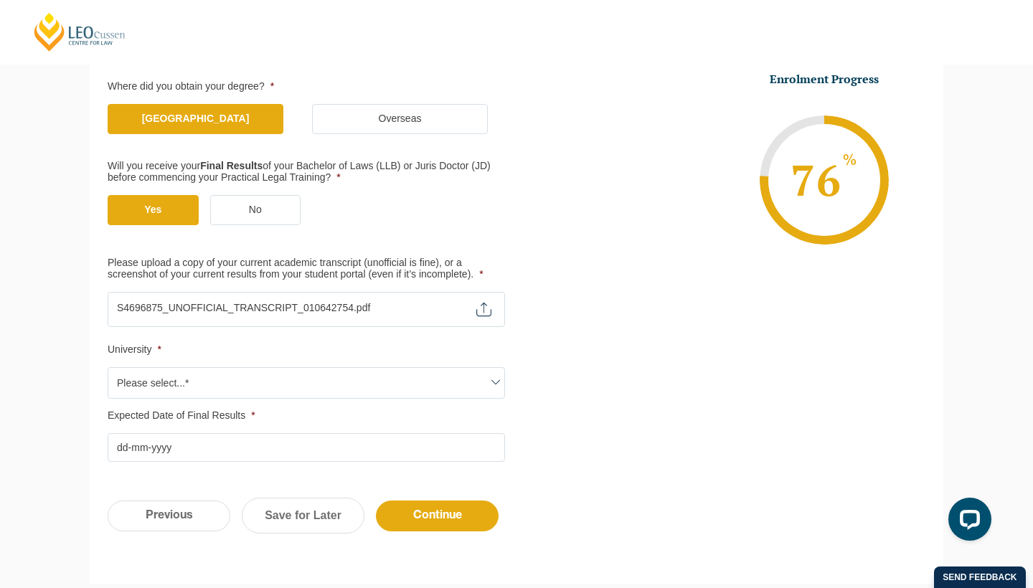
scroll to position [286, 0]
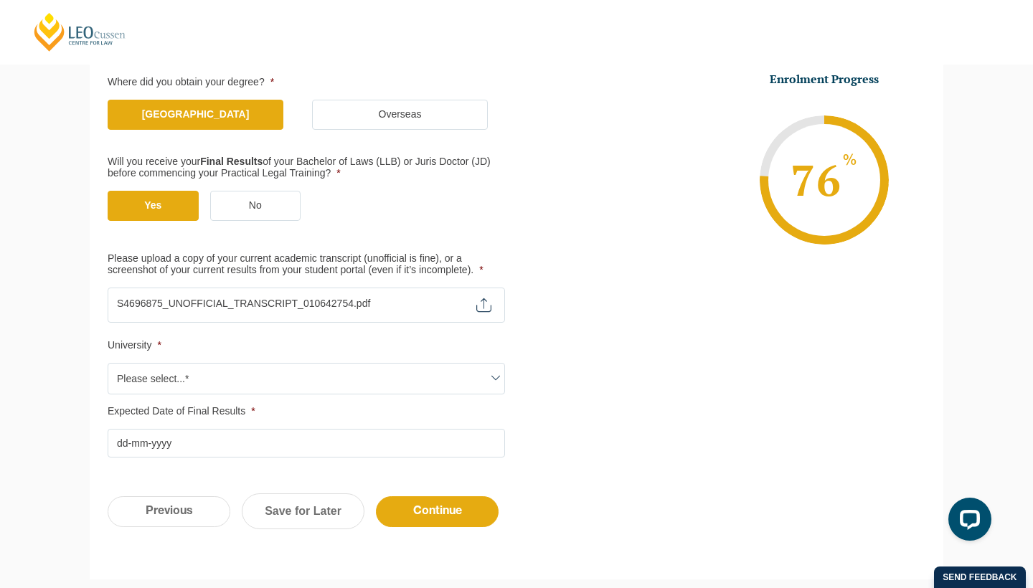
click at [238, 372] on span "Please select...*" at bounding box center [306, 379] width 396 height 30
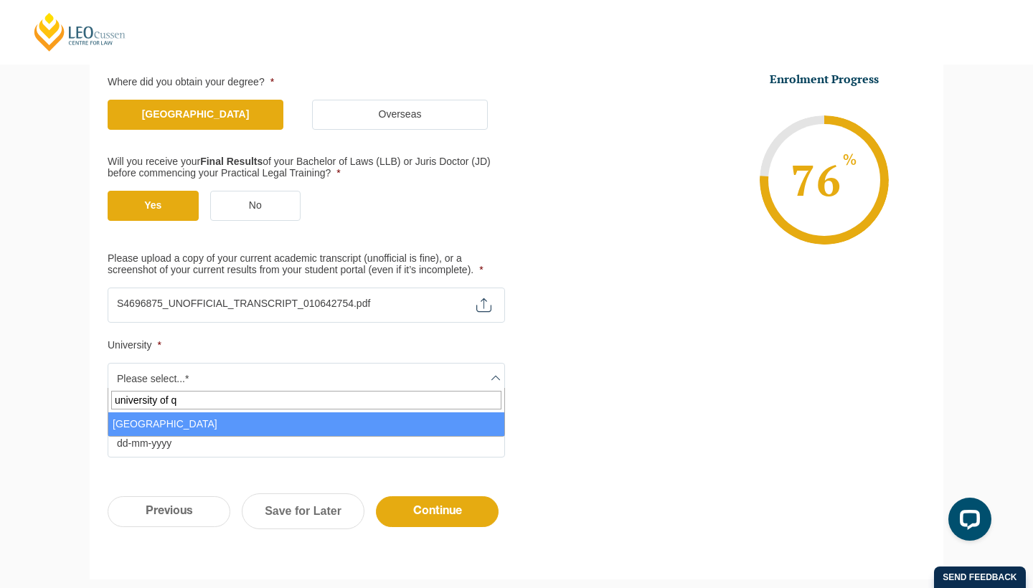
type input "university of q"
select select "[GEOGRAPHIC_DATA]"
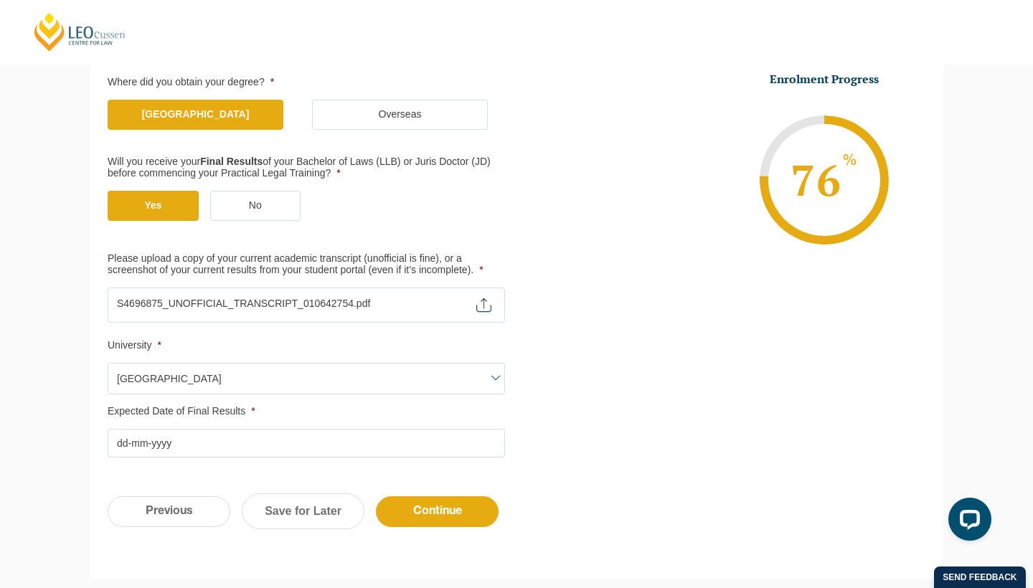
click at [141, 450] on input "Expected Date of Final Results *" at bounding box center [307, 443] width 398 height 29
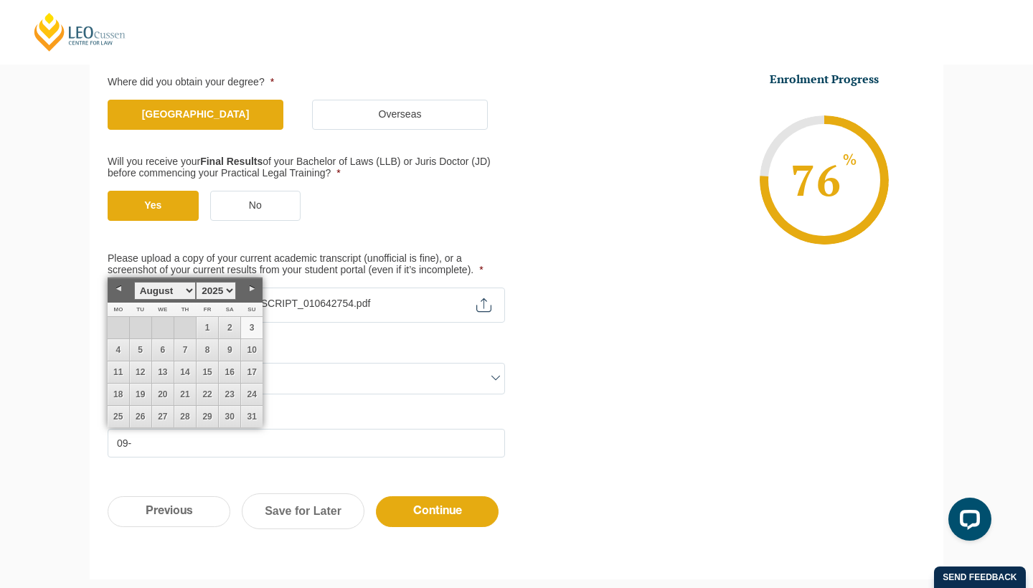
click at [248, 330] on link "3" at bounding box center [252, 328] width 22 height 22
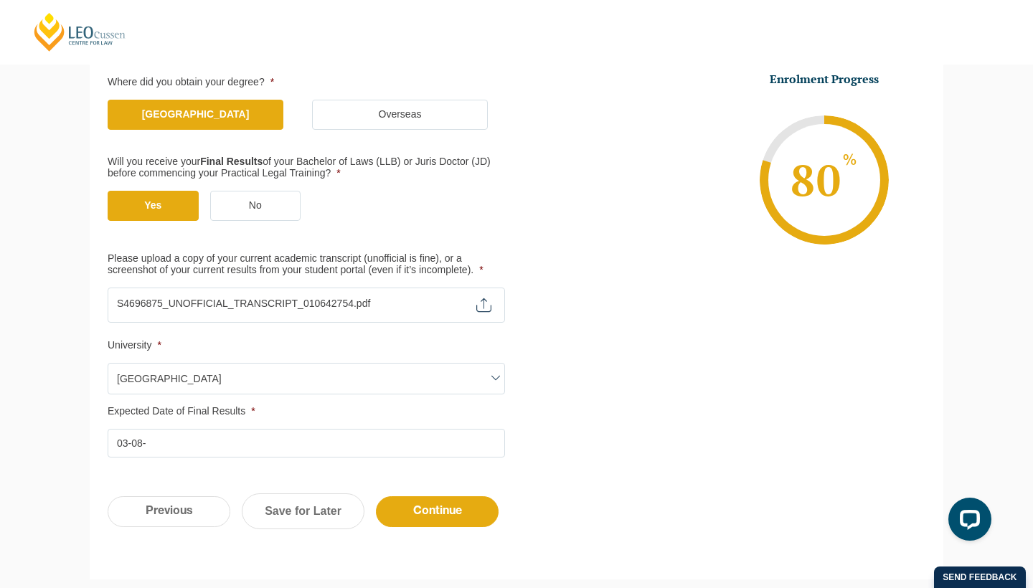
click at [150, 432] on input "03-08-" at bounding box center [307, 443] width 398 height 29
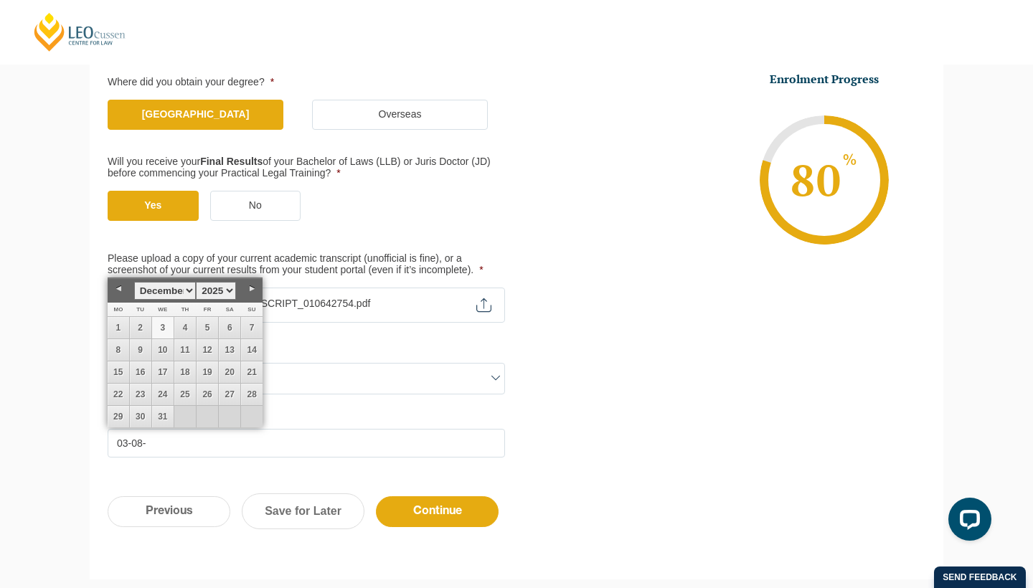
click at [158, 328] on link "3" at bounding box center [163, 328] width 22 height 22
type input "[DATE]"
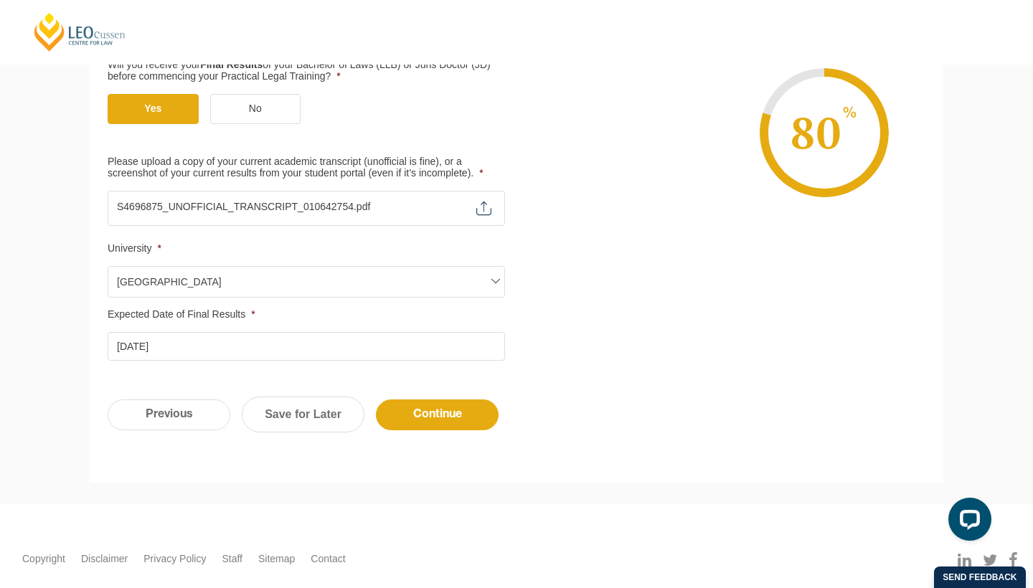
scroll to position [413, 0]
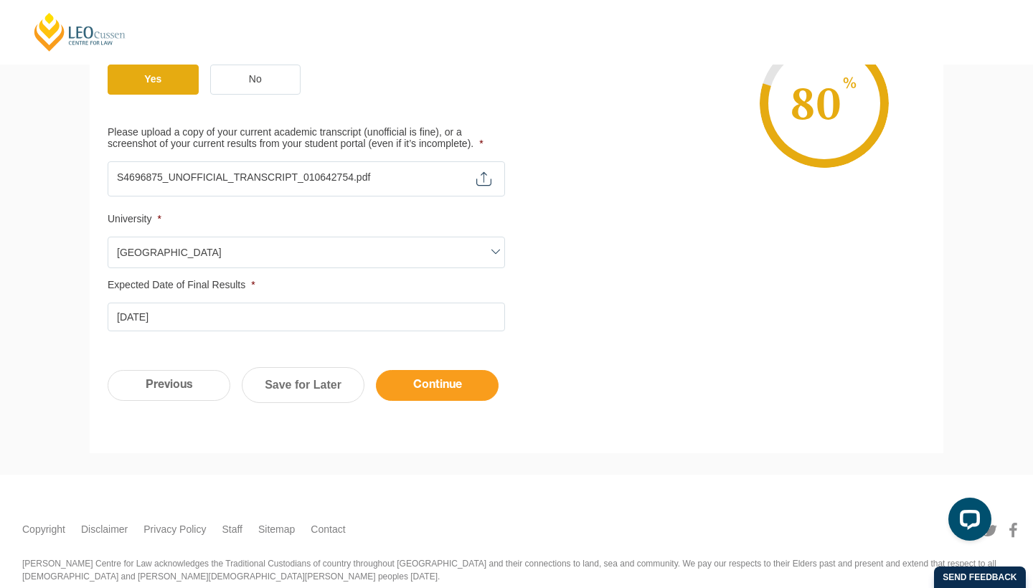
click at [410, 372] on input "Continue" at bounding box center [437, 385] width 123 height 31
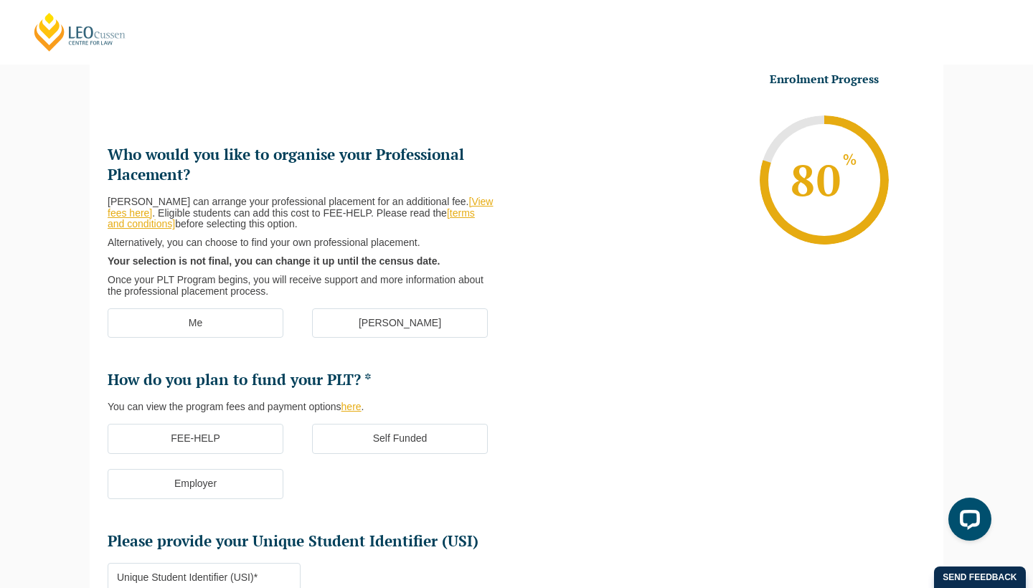
scroll to position [124, 0]
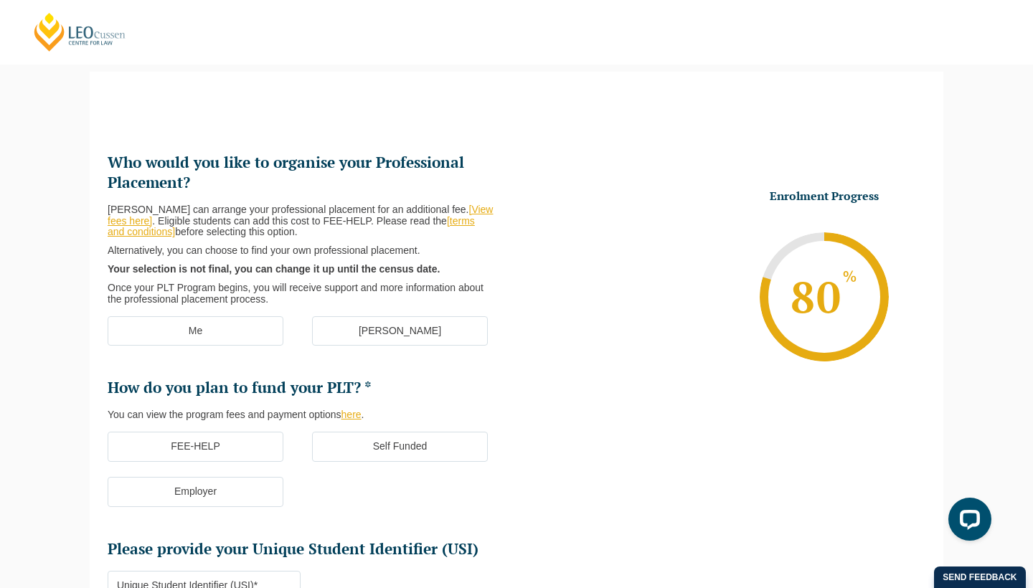
click at [378, 354] on ul "Me [PERSON_NAME]" at bounding box center [312, 338] width 409 height 45
click at [377, 329] on label "[PERSON_NAME]" at bounding box center [400, 331] width 176 height 30
click at [0, 0] on input "[PERSON_NAME]" at bounding box center [0, 0] width 0 height 0
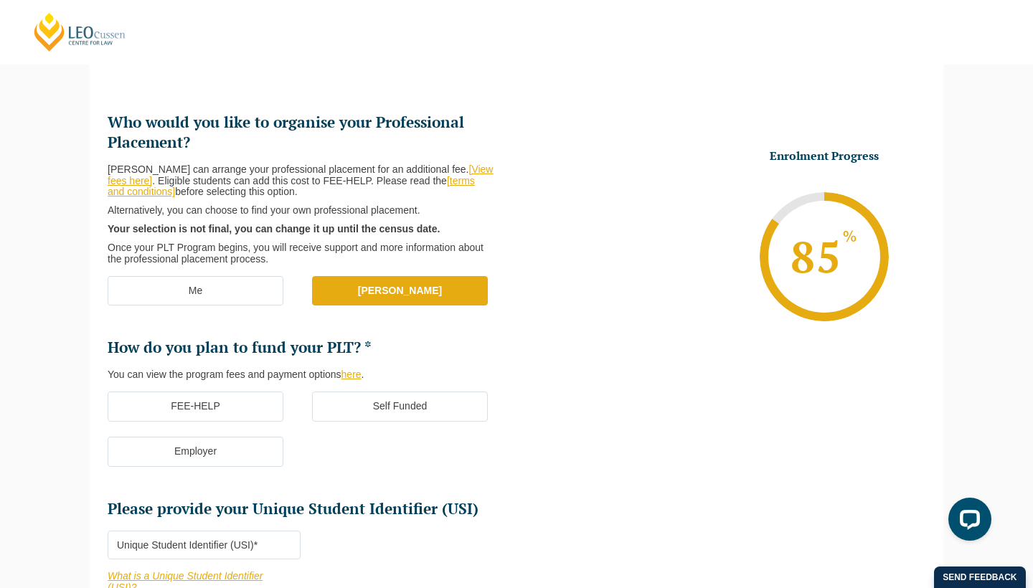
scroll to position [166, 0]
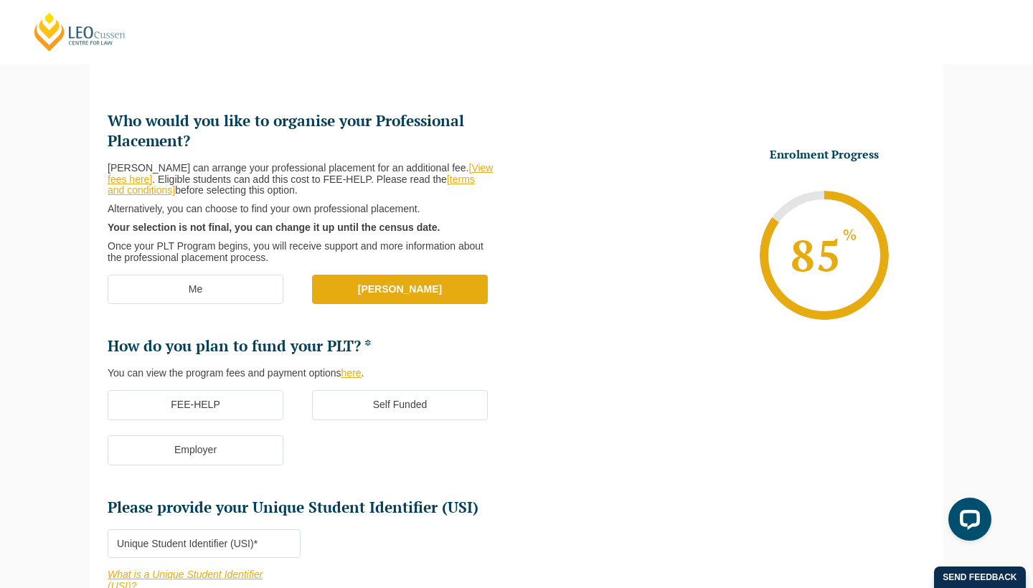
click at [243, 393] on label "FEE-HELP" at bounding box center [196, 405] width 176 height 30
click at [0, 0] on input "FEE-HELP" at bounding box center [0, 0] width 0 height 0
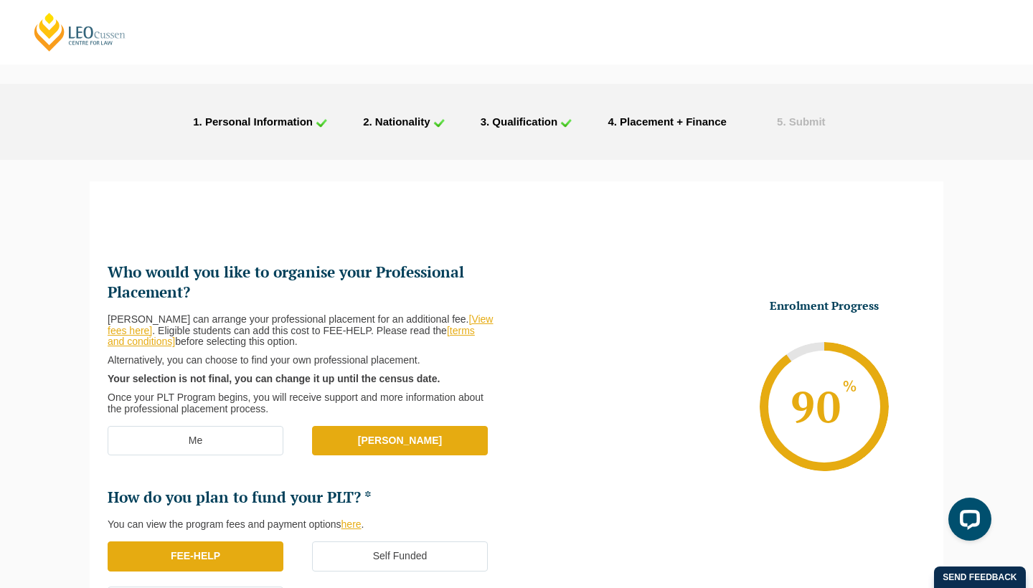
scroll to position [148, 0]
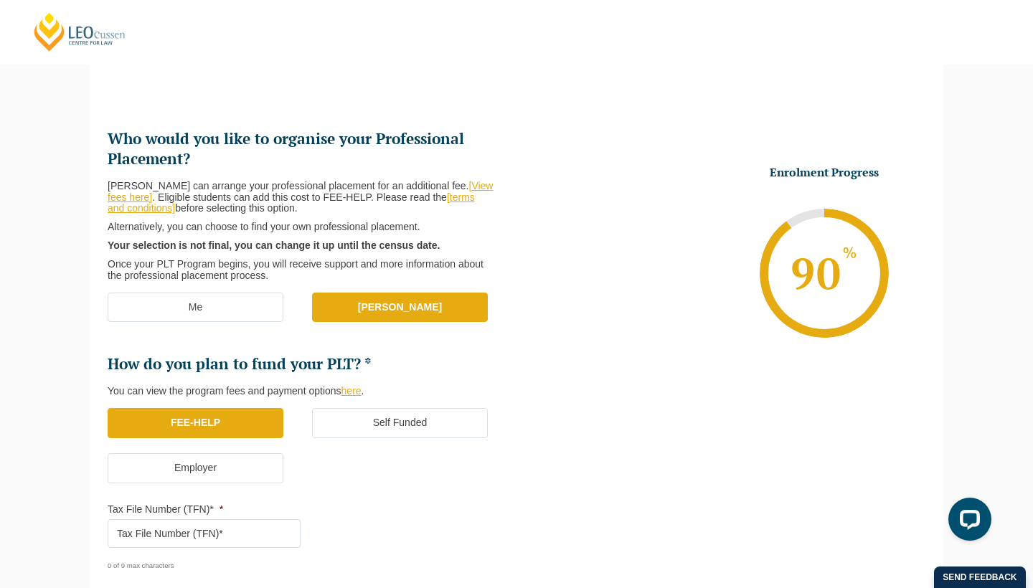
click at [227, 531] on input "Tax File Number (TFN)* *" at bounding box center [204, 534] width 193 height 29
paste input "5370925"
type input "5370925"
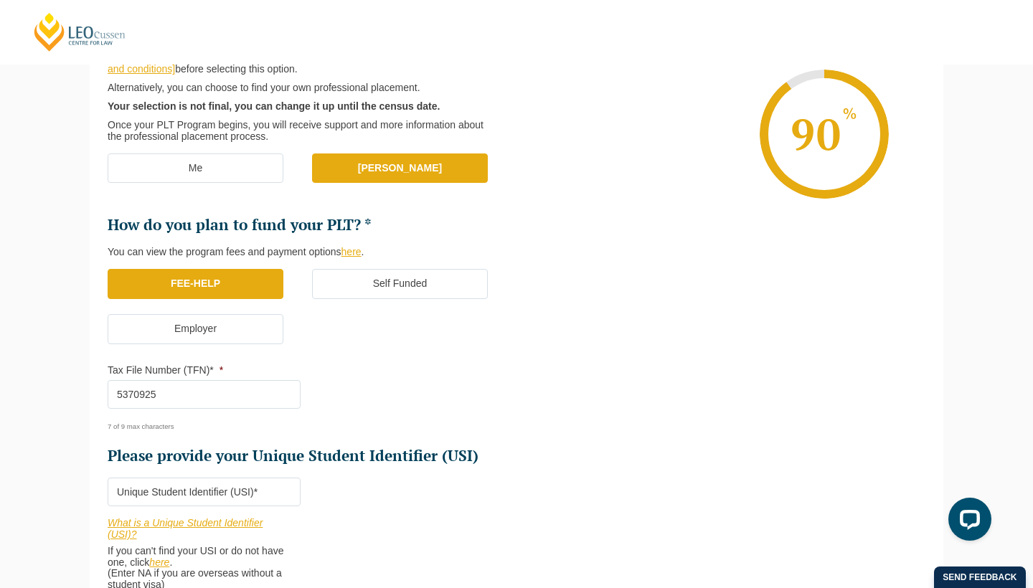
scroll to position [313, 0]
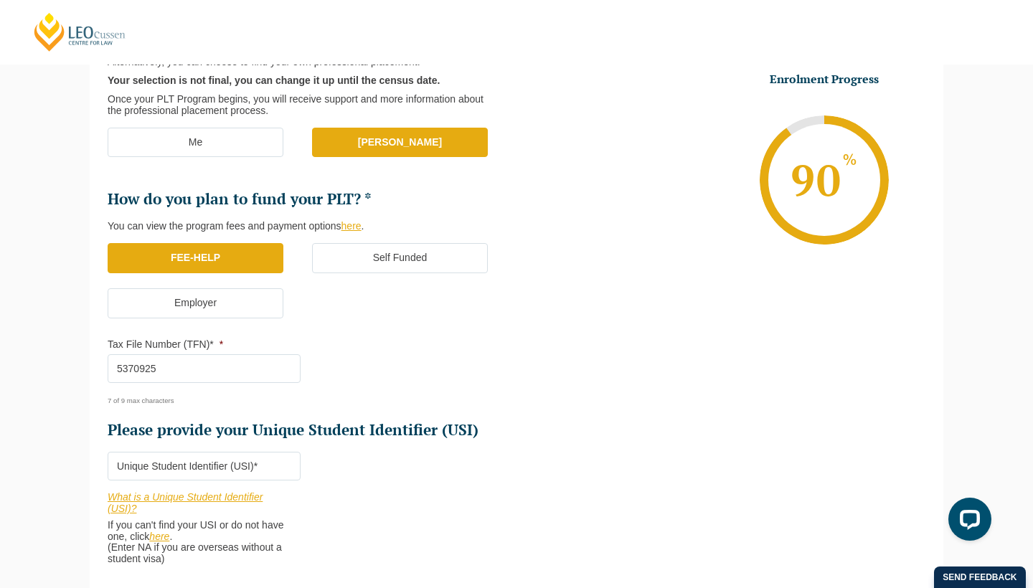
click at [243, 456] on input "Please provide your Unique Student Identifier (USI) *" at bounding box center [204, 466] width 193 height 29
paste input "Js34exxyr8"
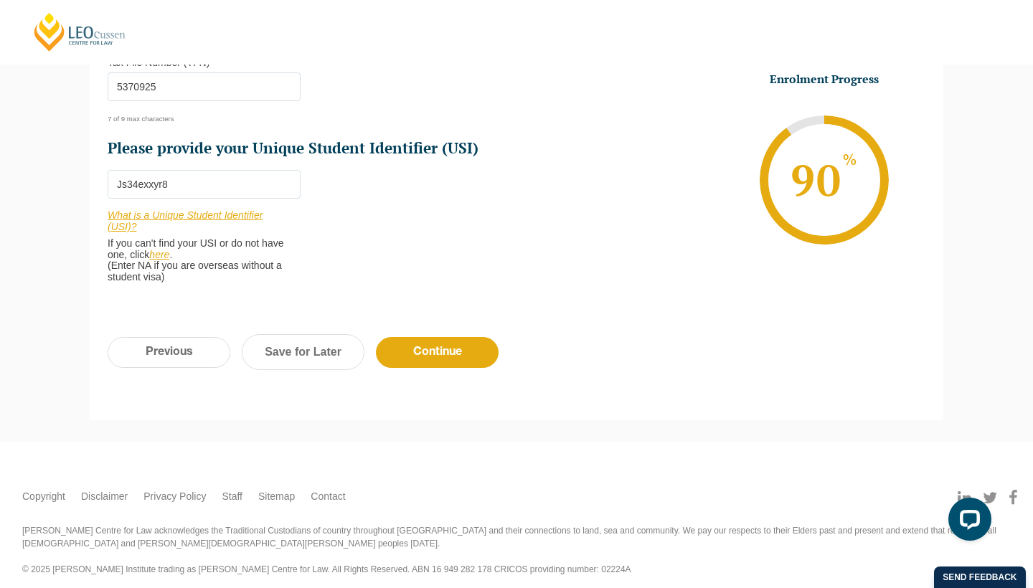
scroll to position [591, 0]
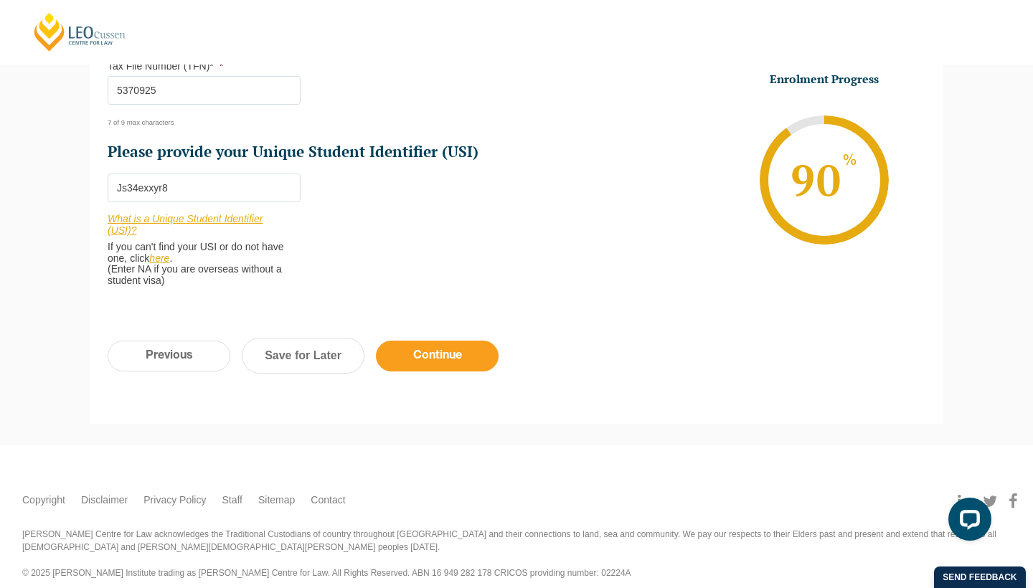
type input "Js34exxyr8"
click at [436, 346] on input "Continue" at bounding box center [437, 356] width 123 height 31
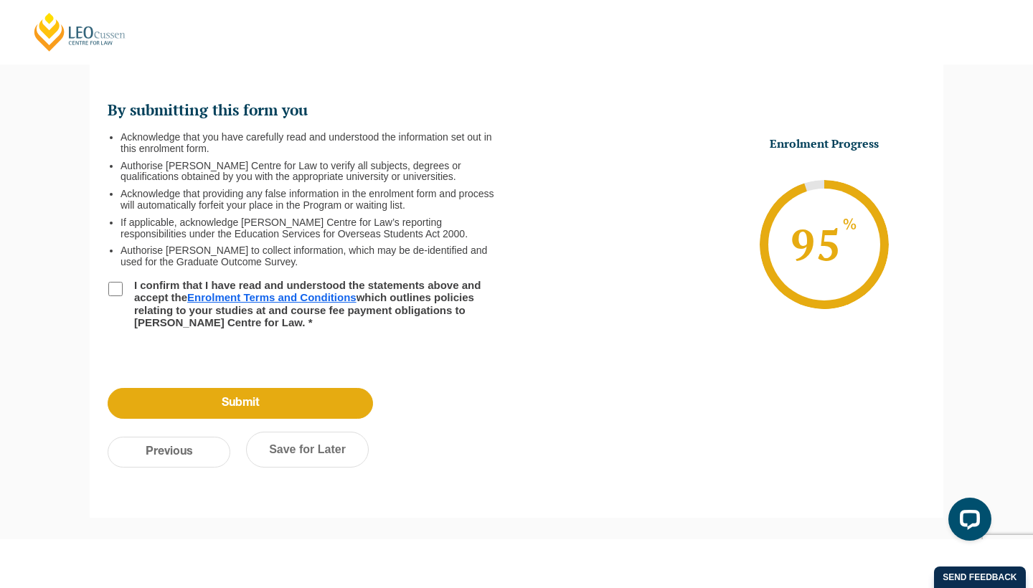
scroll to position [124, 0]
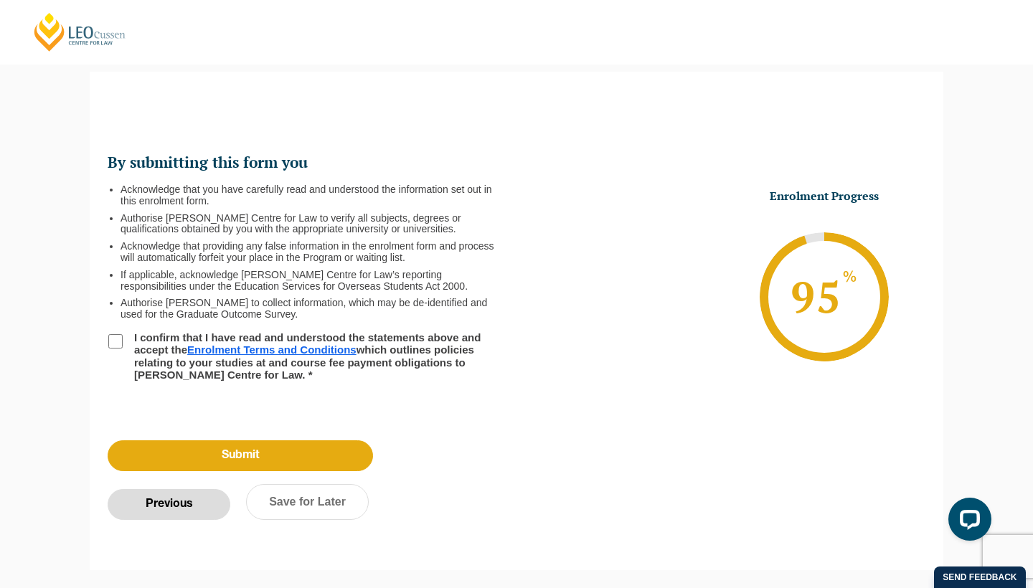
click at [225, 506] on input "Previous" at bounding box center [169, 504] width 123 height 31
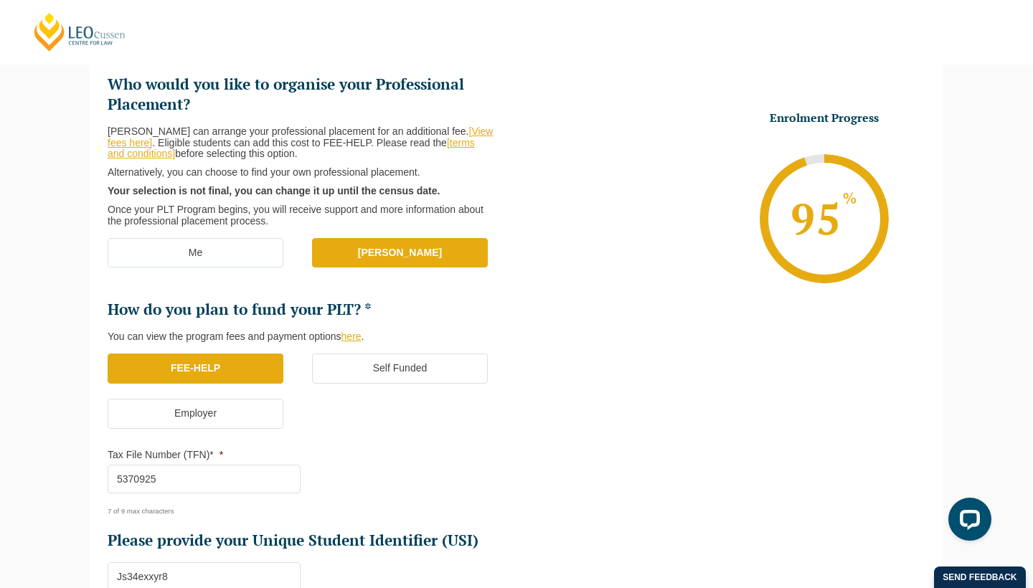
scroll to position [433, 0]
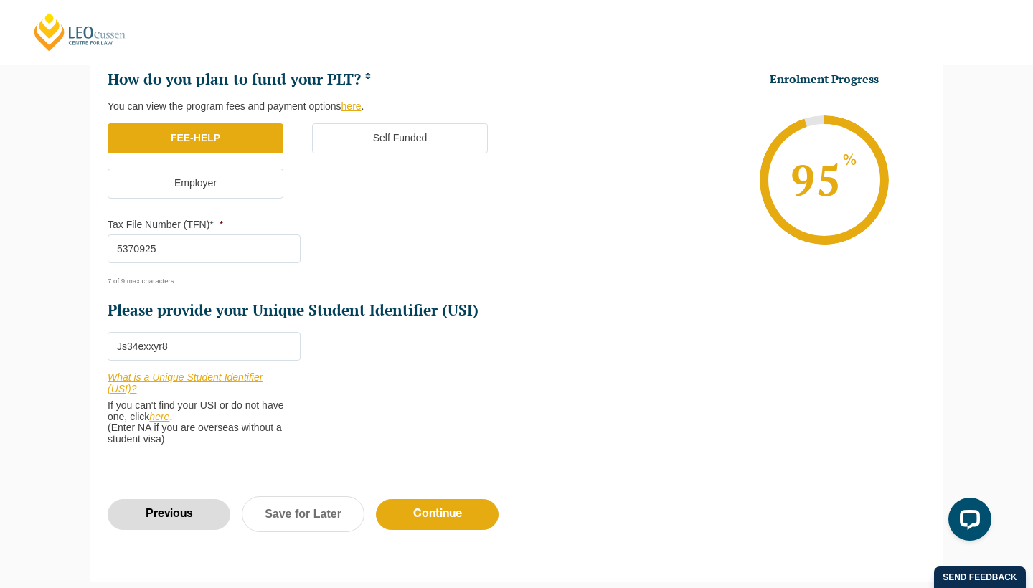
click at [172, 499] on input "Previous" at bounding box center [169, 514] width 123 height 31
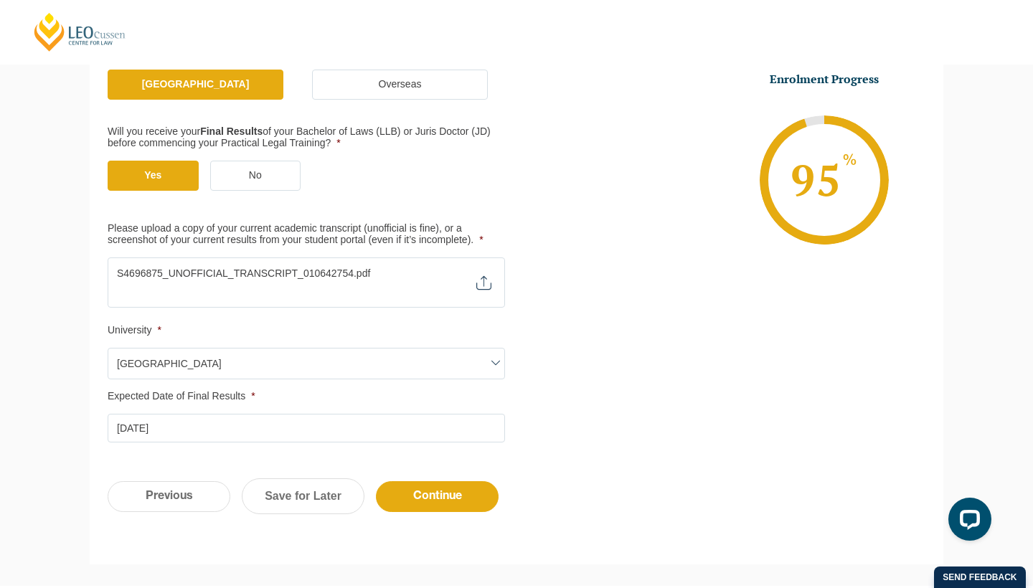
scroll to position [410, 0]
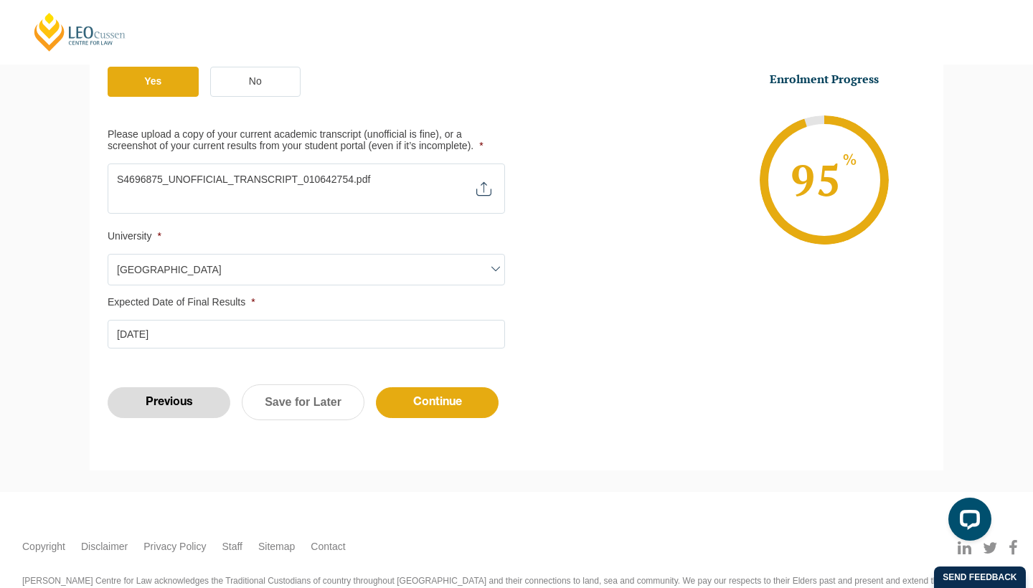
click at [186, 391] on input "Previous" at bounding box center [169, 402] width 123 height 31
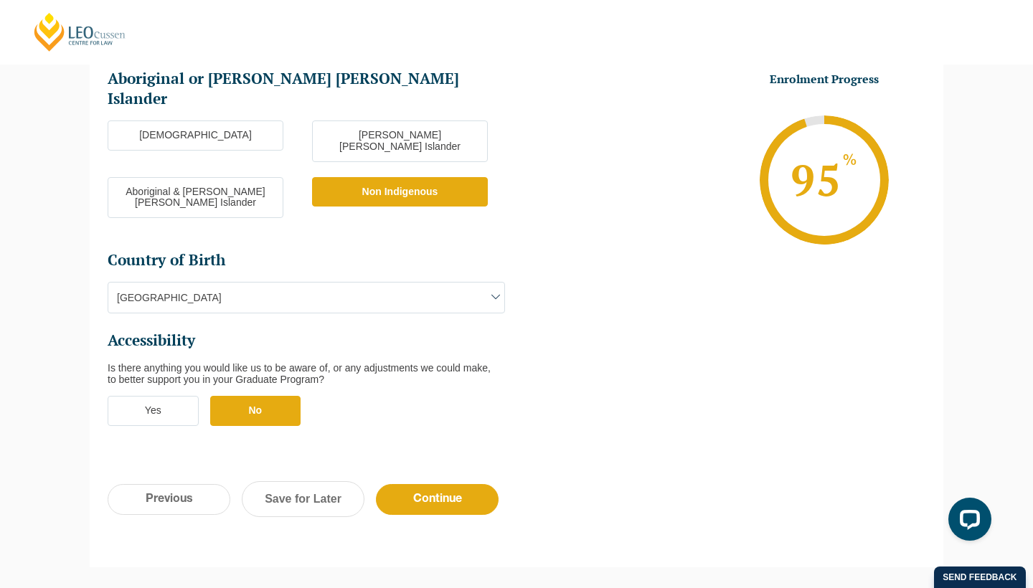
scroll to position [462, 0]
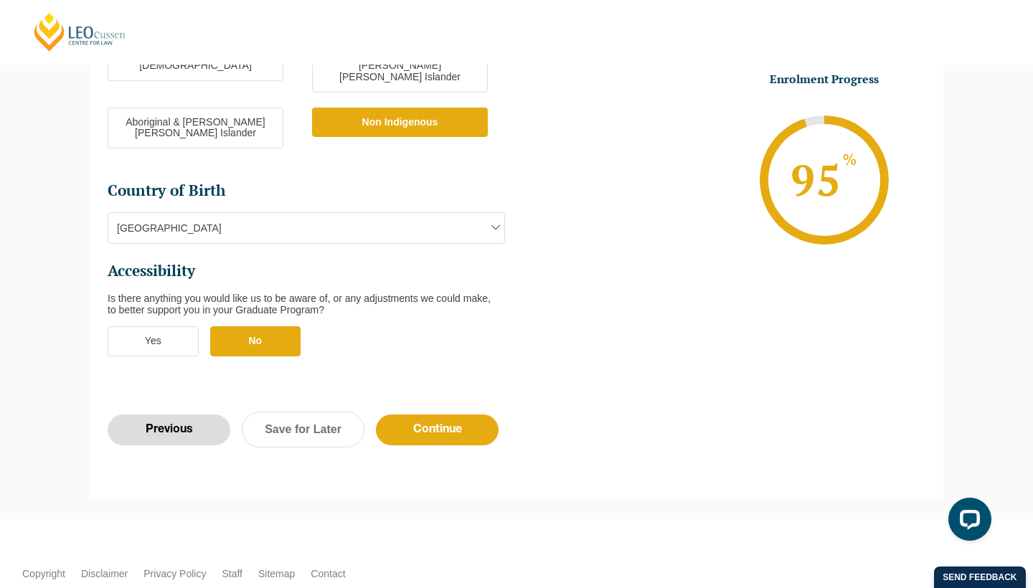
click at [185, 415] on input "Previous" at bounding box center [169, 430] width 123 height 31
select select "Blended Full Time Learning"
select select "QLD"
select select
select select "[DATE] ([DATE] to [DATE])"
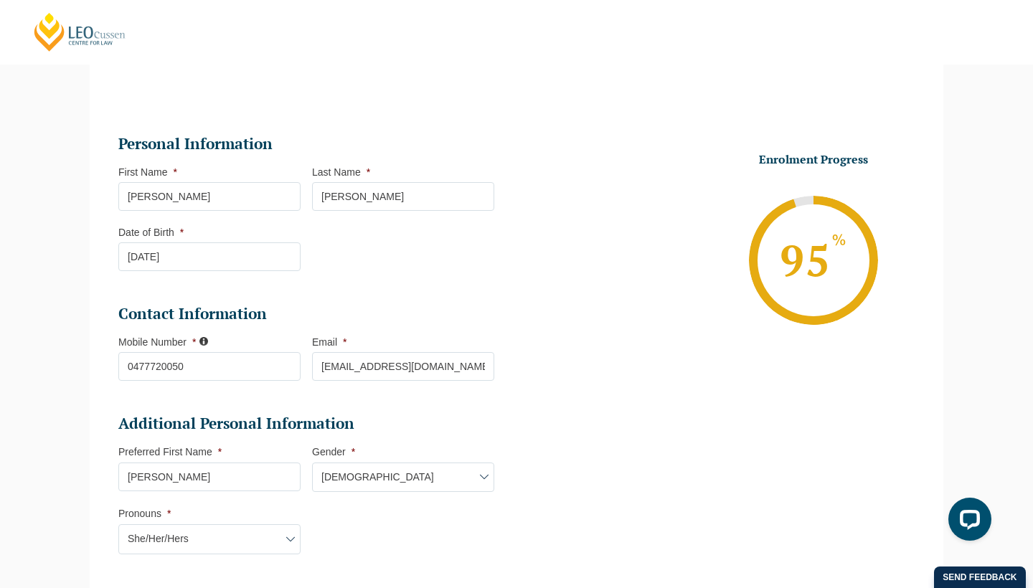
scroll to position [124, 0]
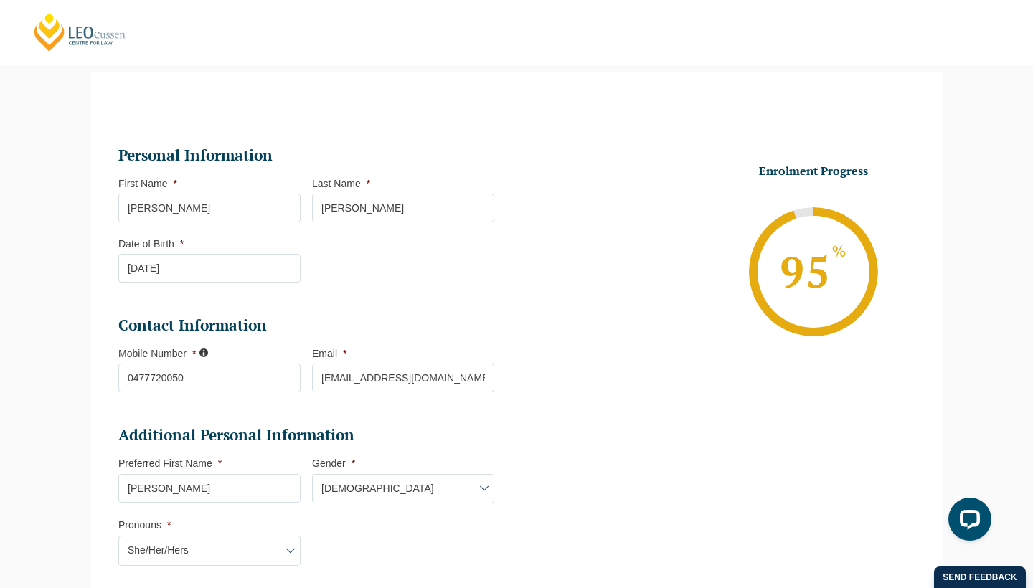
drag, startPoint x: 324, startPoint y: 378, endPoint x: 494, endPoint y: 377, distance: 170.8
paste input "zirkaSTAR2"
type input "zirkaSTAR2"
click at [342, 377] on input "Email *" at bounding box center [403, 378] width 182 height 29
paste input "[PERSON_NAME][EMAIL_ADDRESS][DOMAIN_NAME]"
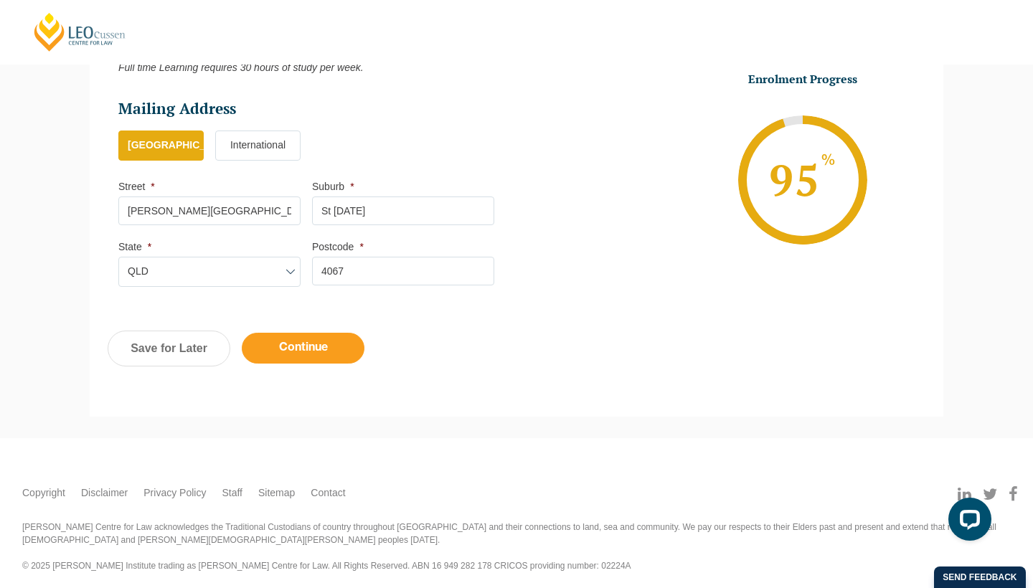
type input "[PERSON_NAME][EMAIL_ADDRESS][DOMAIN_NAME]"
click at [305, 334] on input "Continue" at bounding box center [303, 349] width 123 height 31
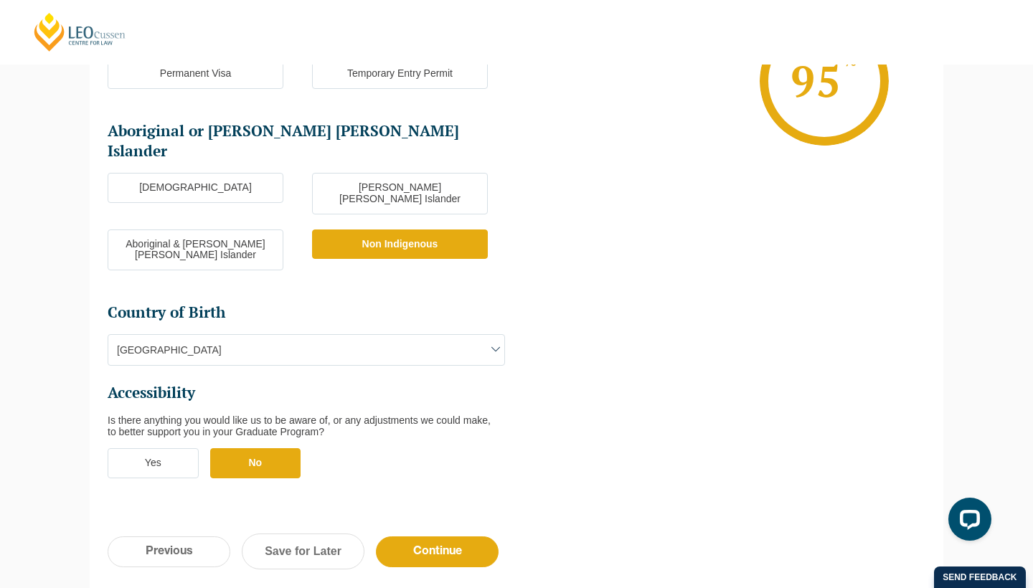
scroll to position [367, 0]
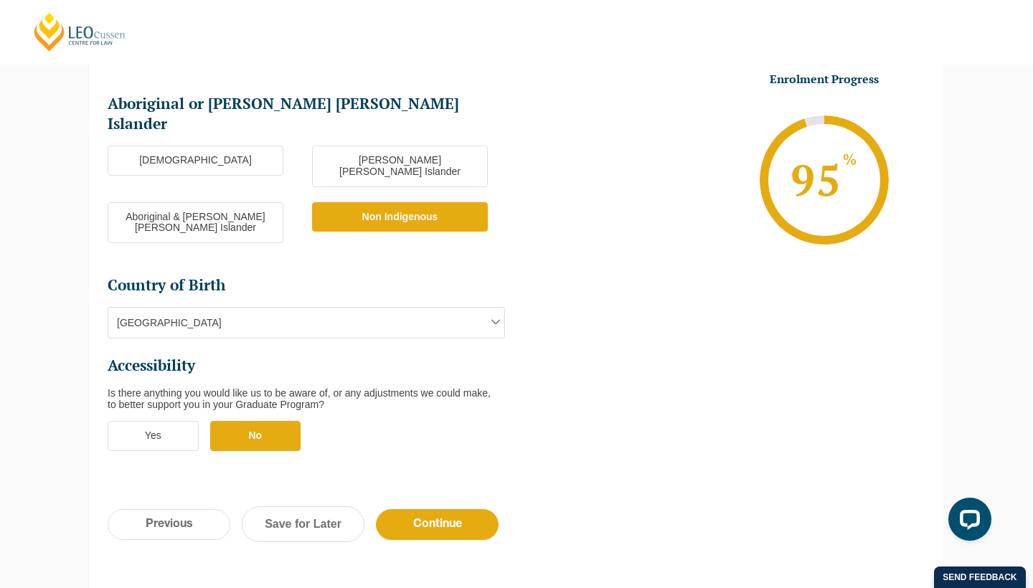
click at [425, 492] on div "Previous Continue Save for Later" at bounding box center [517, 531] width 854 height 79
click at [422, 509] on input "Continue" at bounding box center [437, 524] width 123 height 31
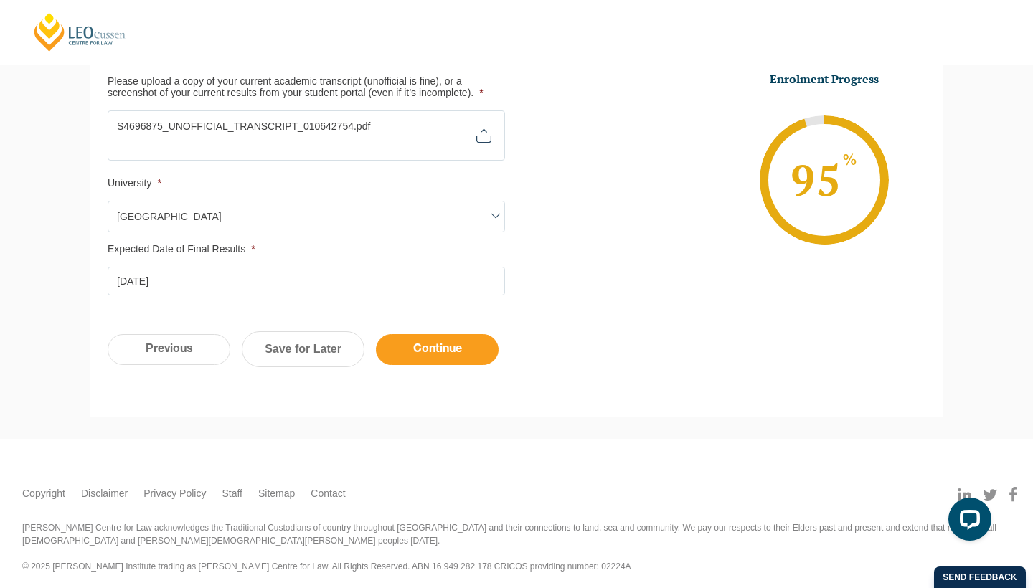
scroll to position [463, 0]
click at [483, 342] on input "Continue" at bounding box center [437, 350] width 123 height 31
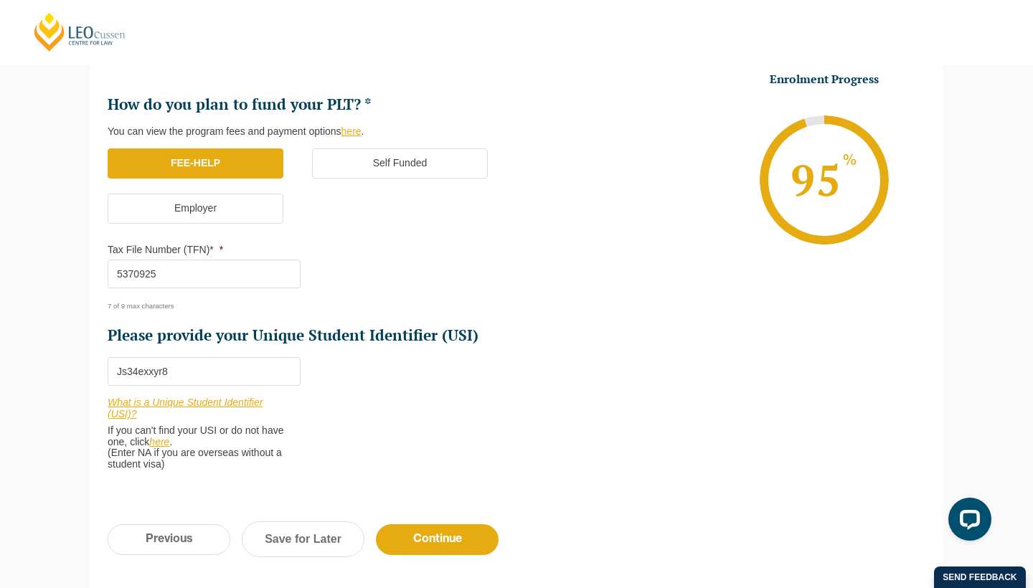
scroll to position [428, 0]
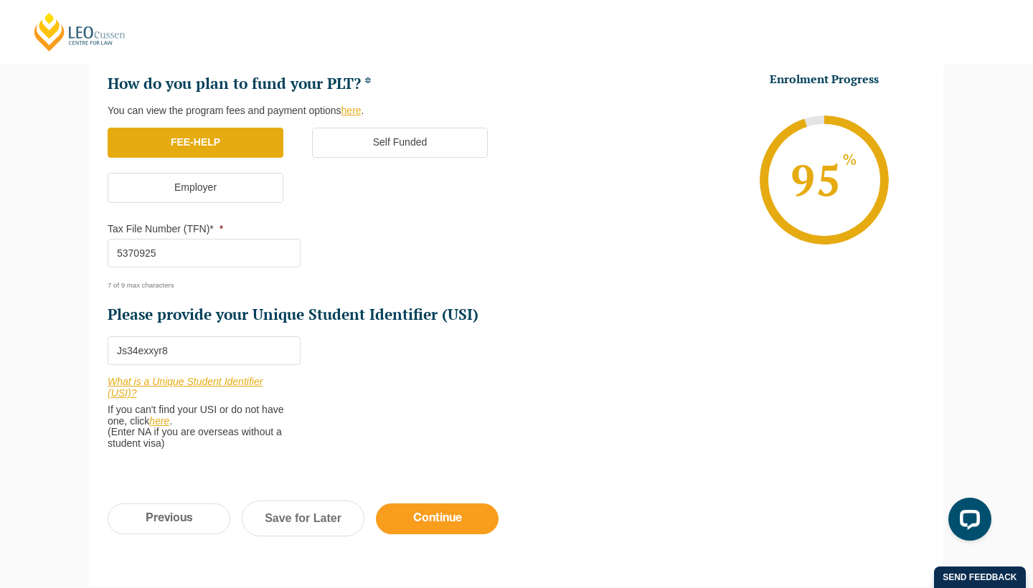
click at [407, 504] on input "Continue" at bounding box center [437, 519] width 123 height 31
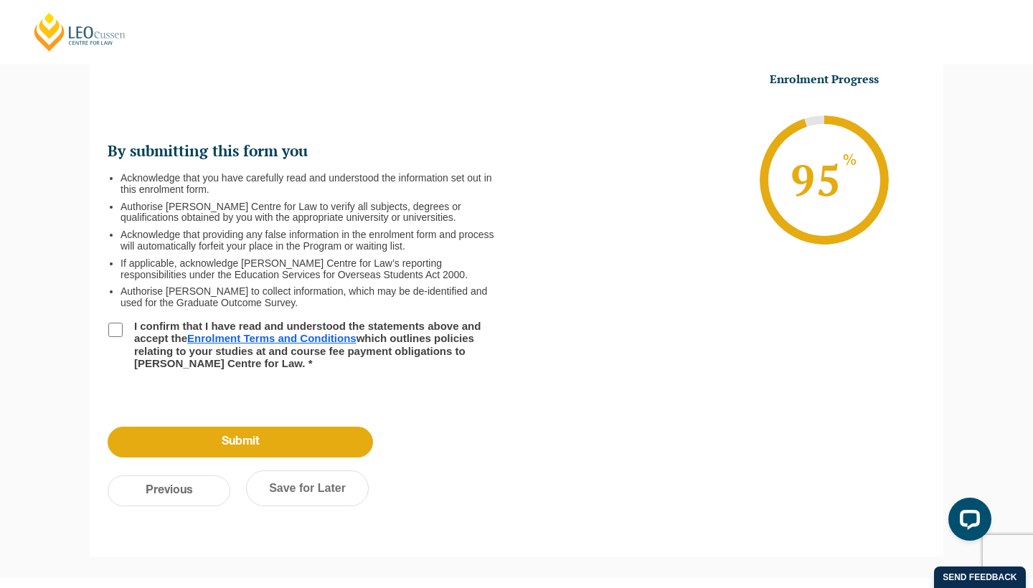
scroll to position [124, 0]
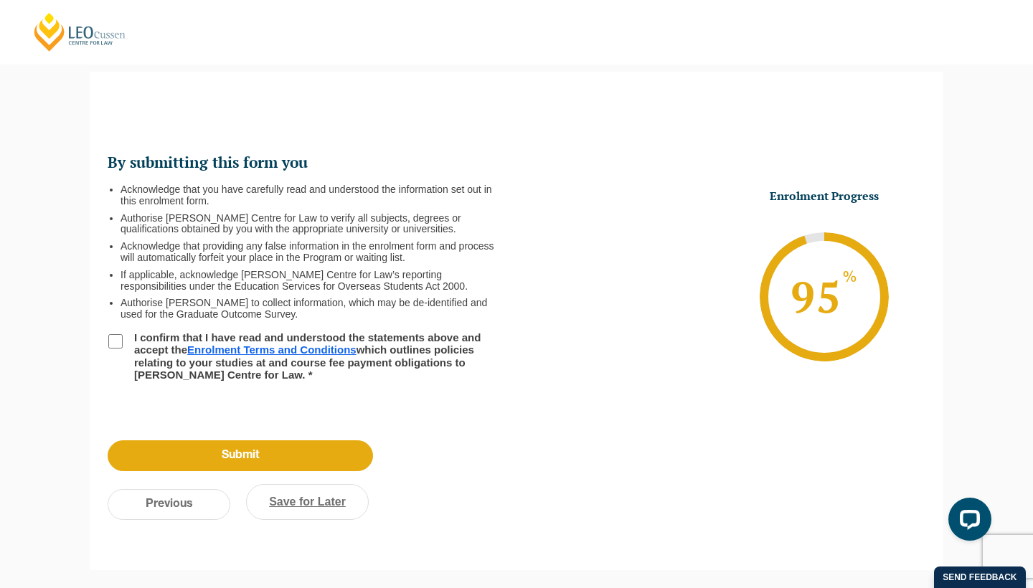
click at [296, 509] on link "Save for Later" at bounding box center [307, 502] width 123 height 36
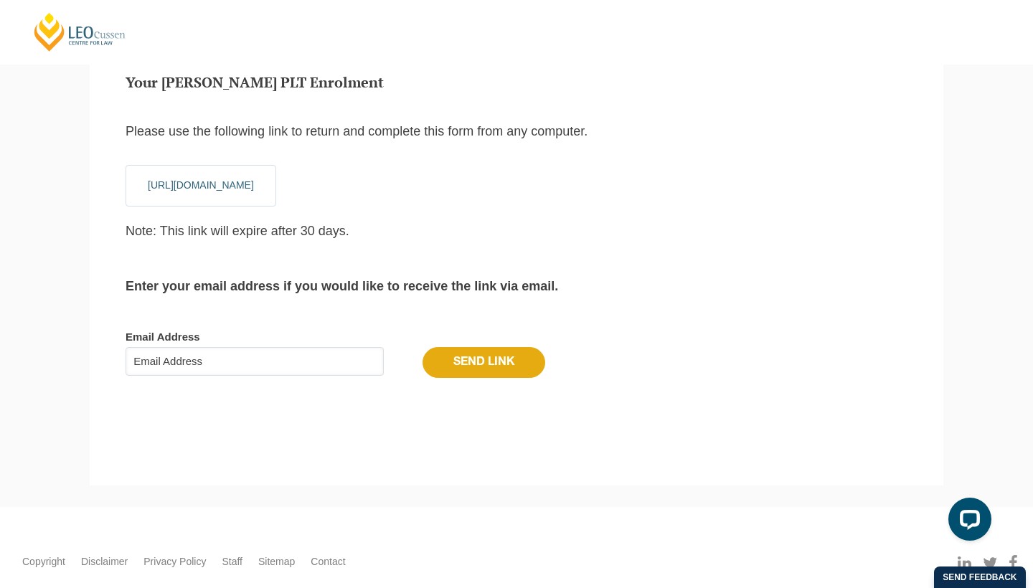
scroll to position [48, 0]
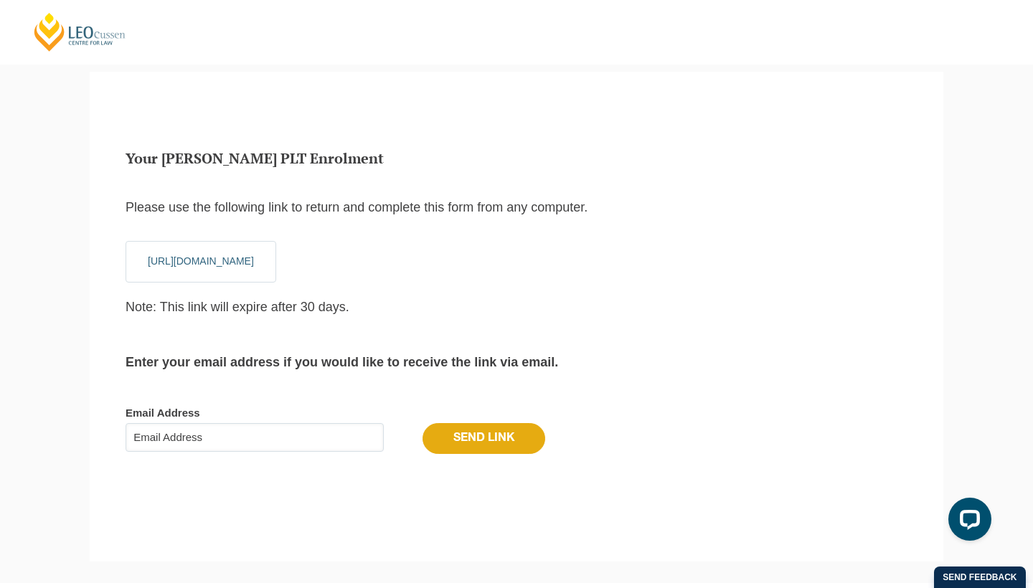
click at [261, 438] on input "Email Address" at bounding box center [255, 437] width 258 height 29
type input "[EMAIL_ADDRESS][DOMAIN_NAME]"
click at [474, 441] on input "Send Link" at bounding box center [484, 438] width 123 height 30
